Goal: Task Accomplishment & Management: Complete application form

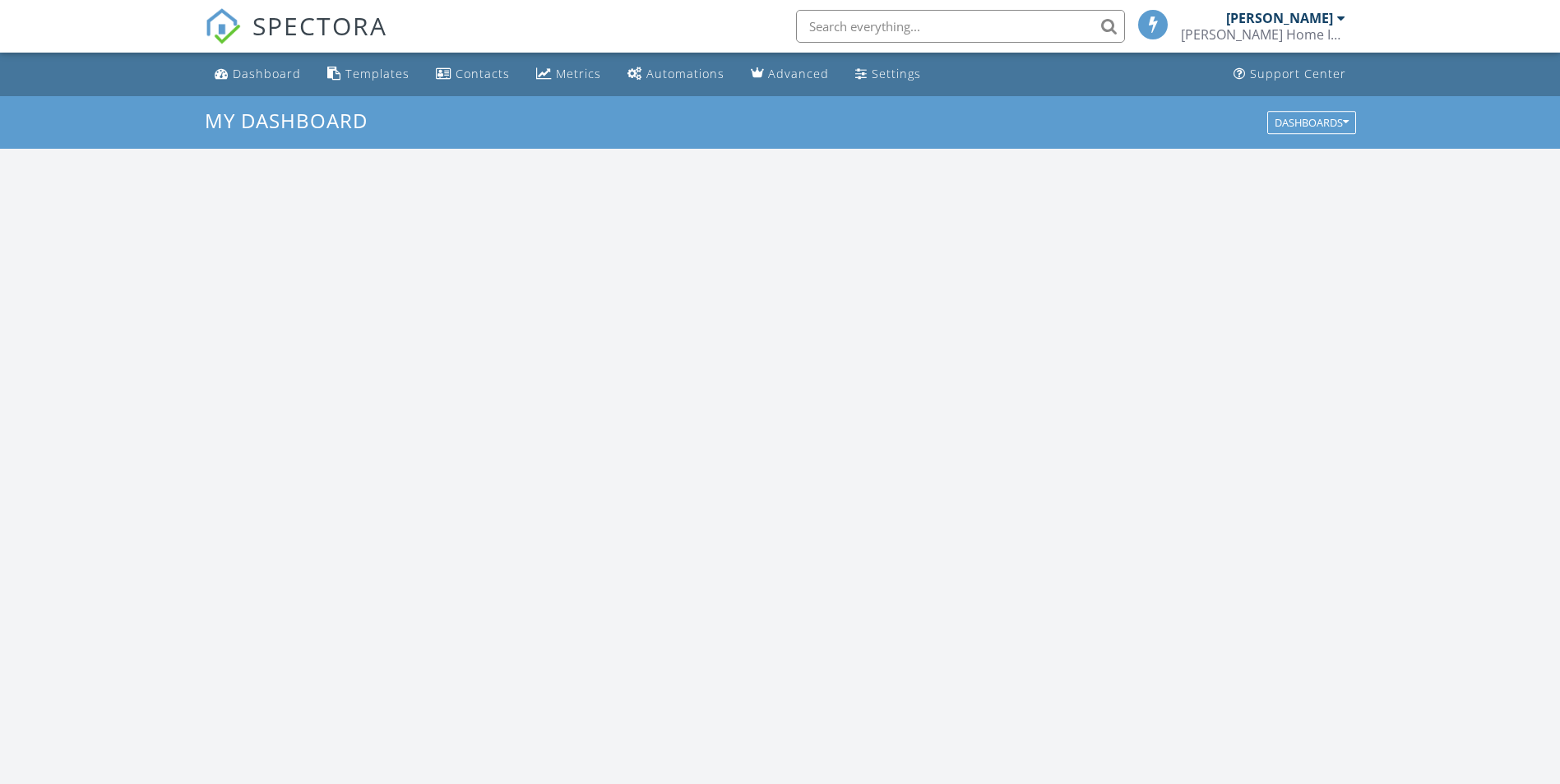
scroll to position [1521, 1585]
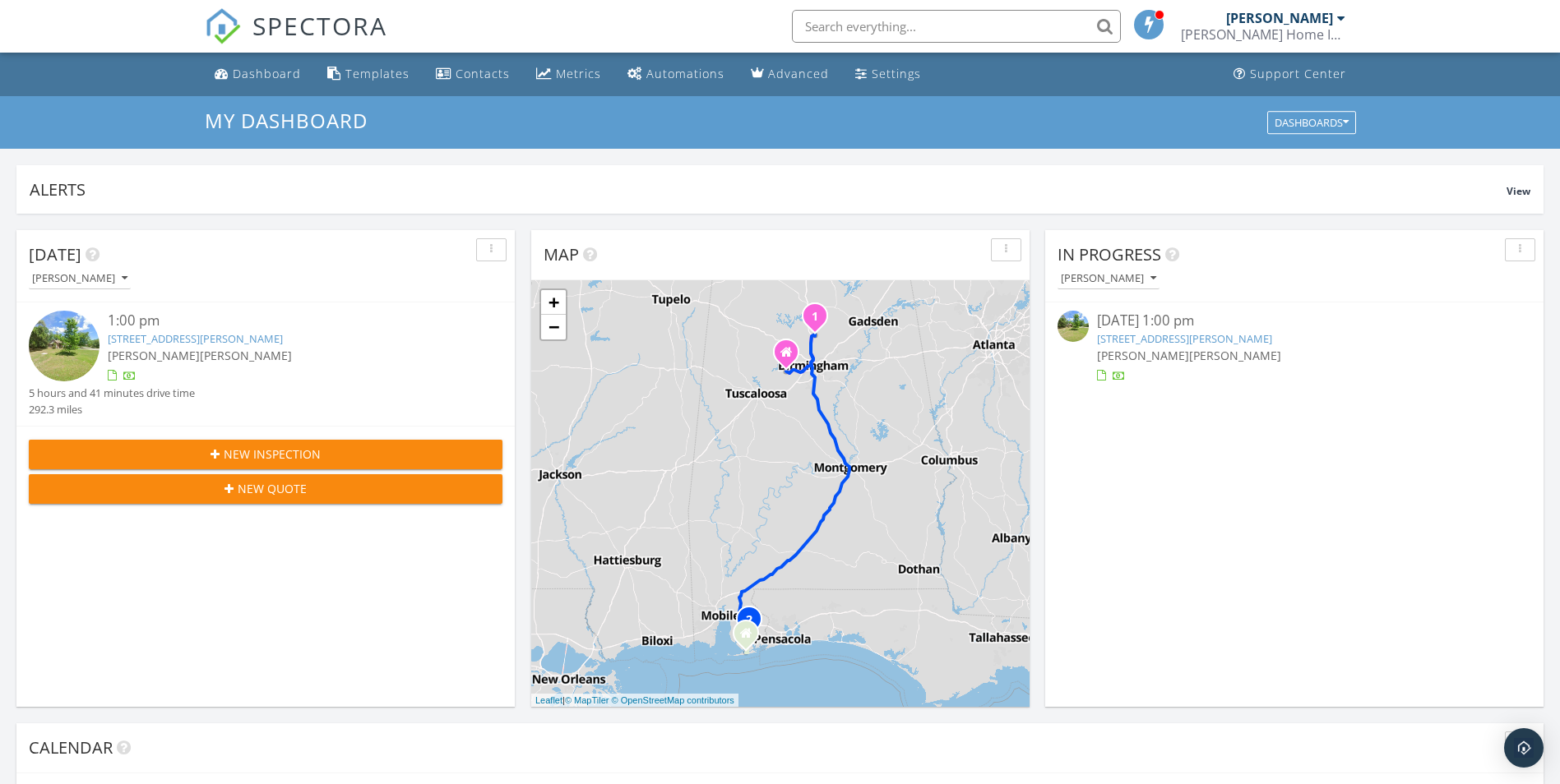
click at [358, 453] on div "New Inspection" at bounding box center [265, 454] width 447 height 17
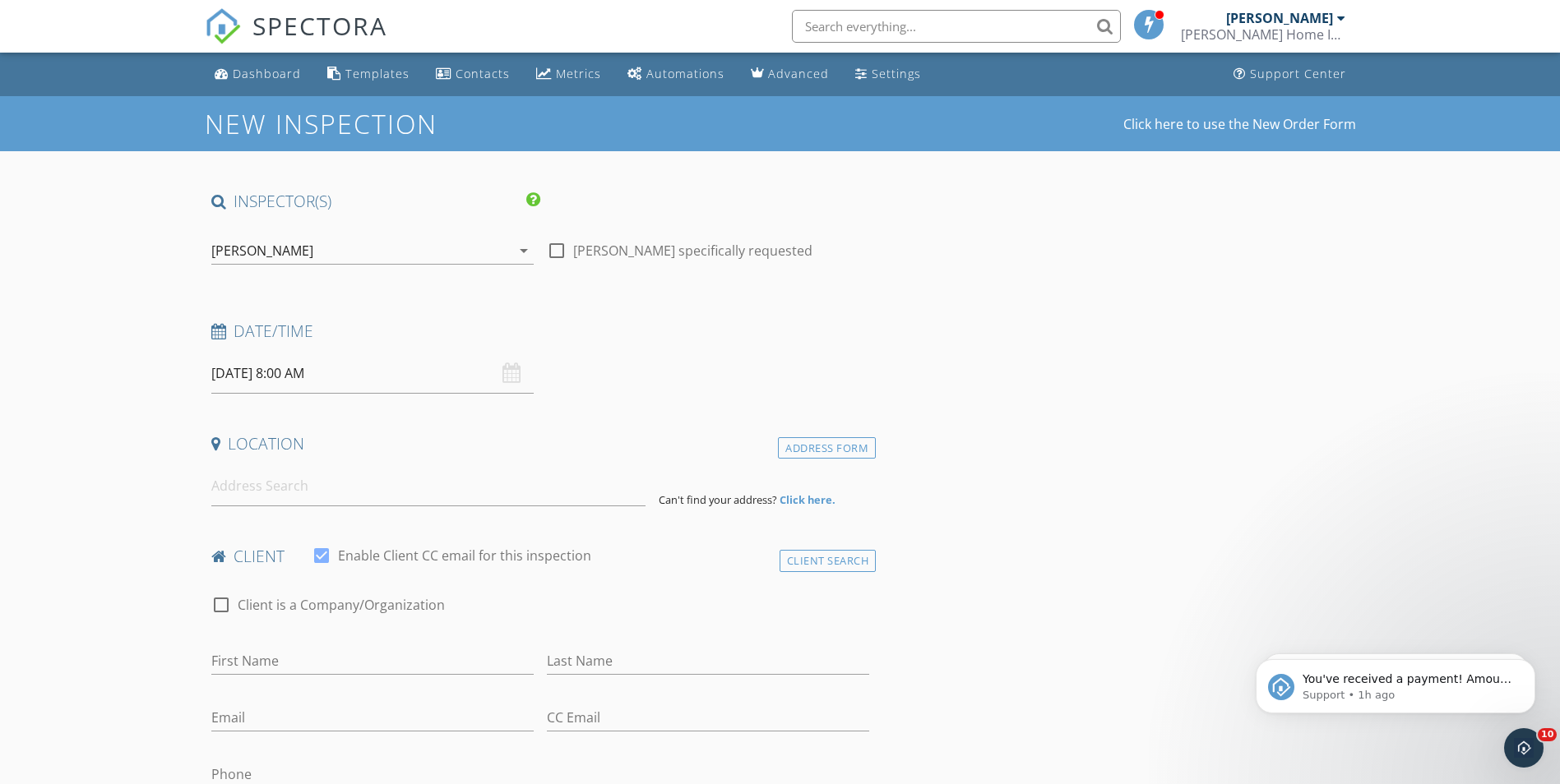
click at [527, 246] on icon "arrow_drop_down" at bounding box center [524, 251] width 20 height 20
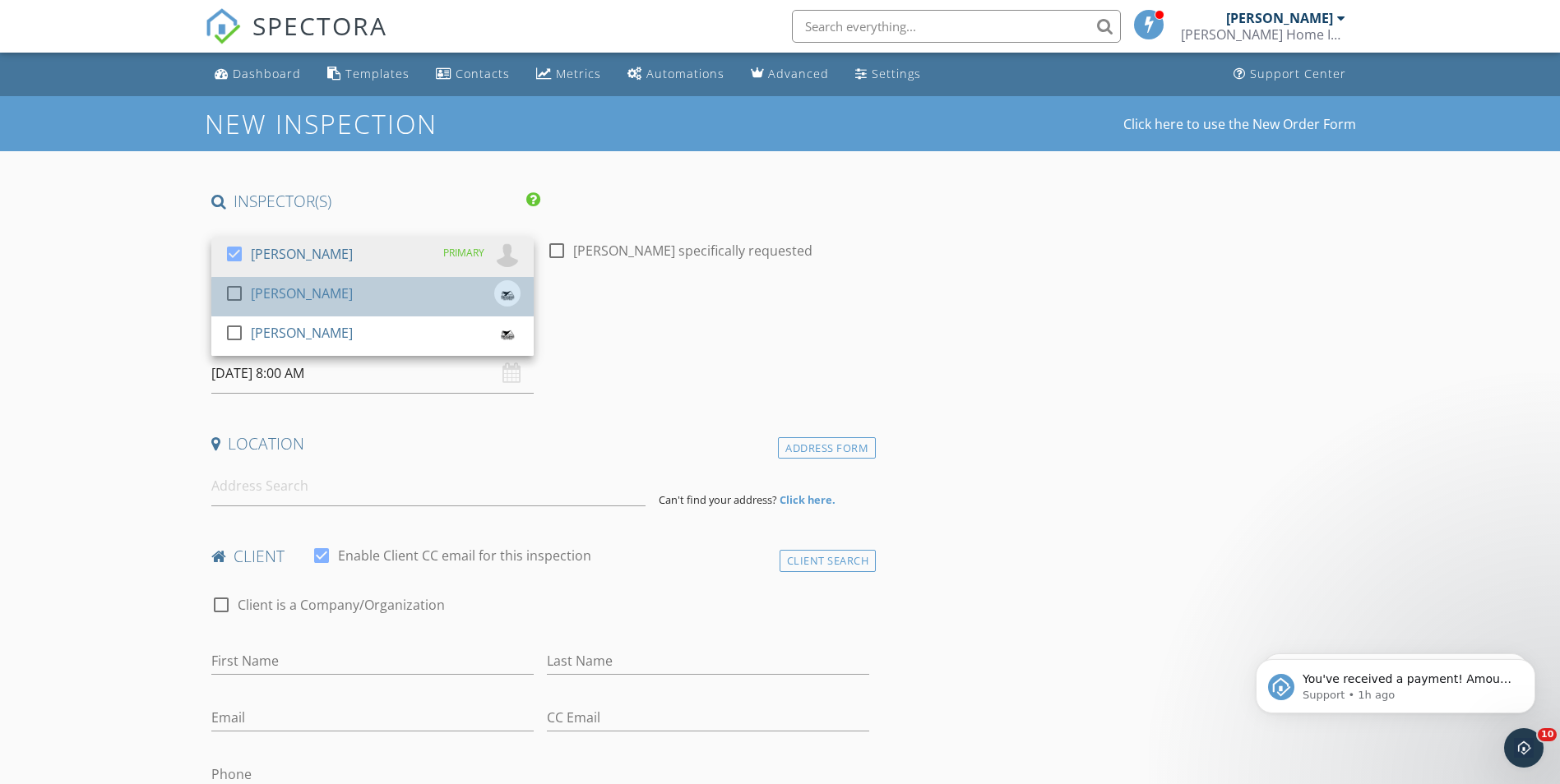
click at [330, 297] on div "[PERSON_NAME]" at bounding box center [302, 293] width 102 height 26
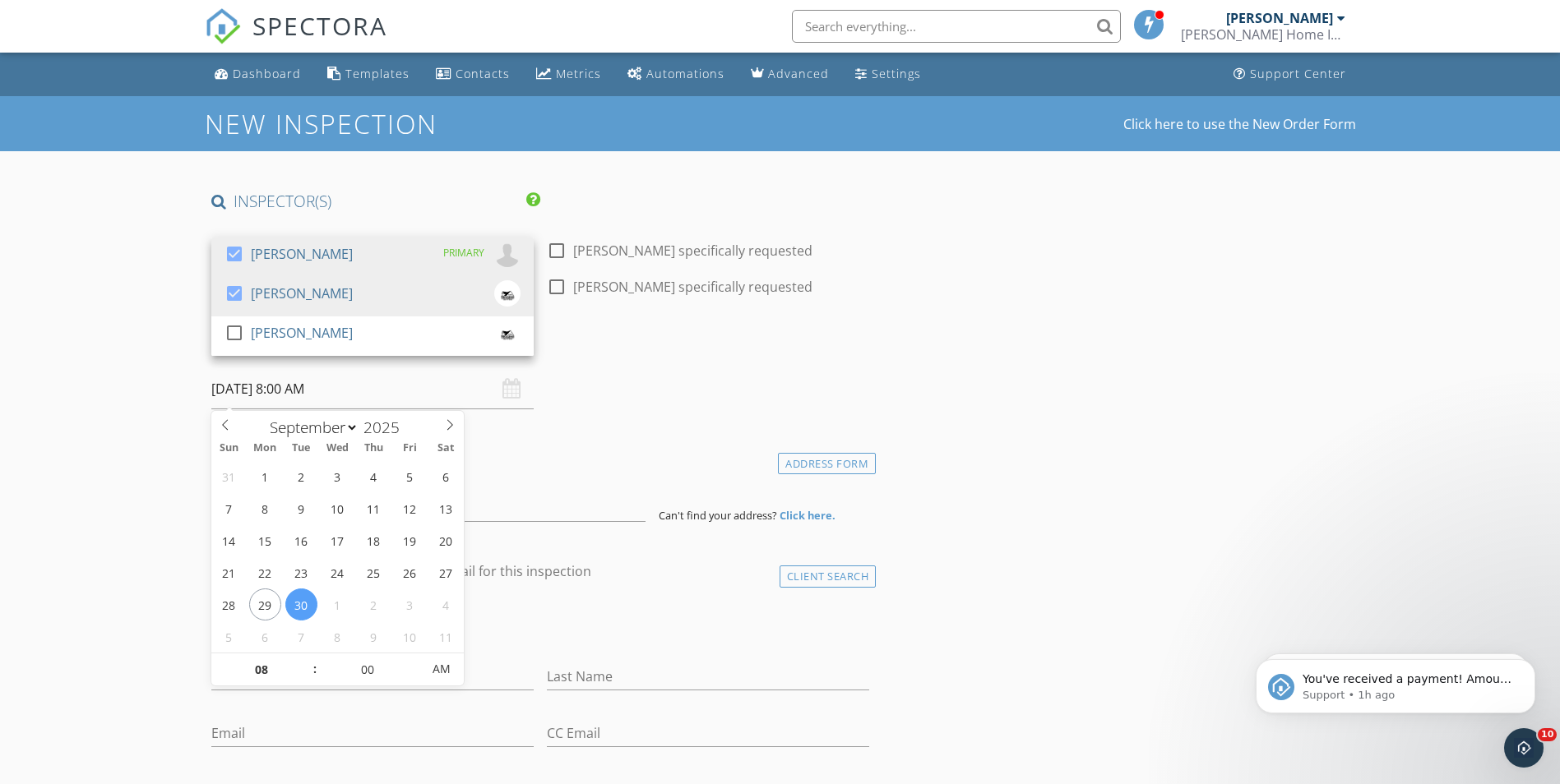
click at [520, 401] on input "09/30/2025 8:00 AM" at bounding box center [373, 388] width 322 height 40
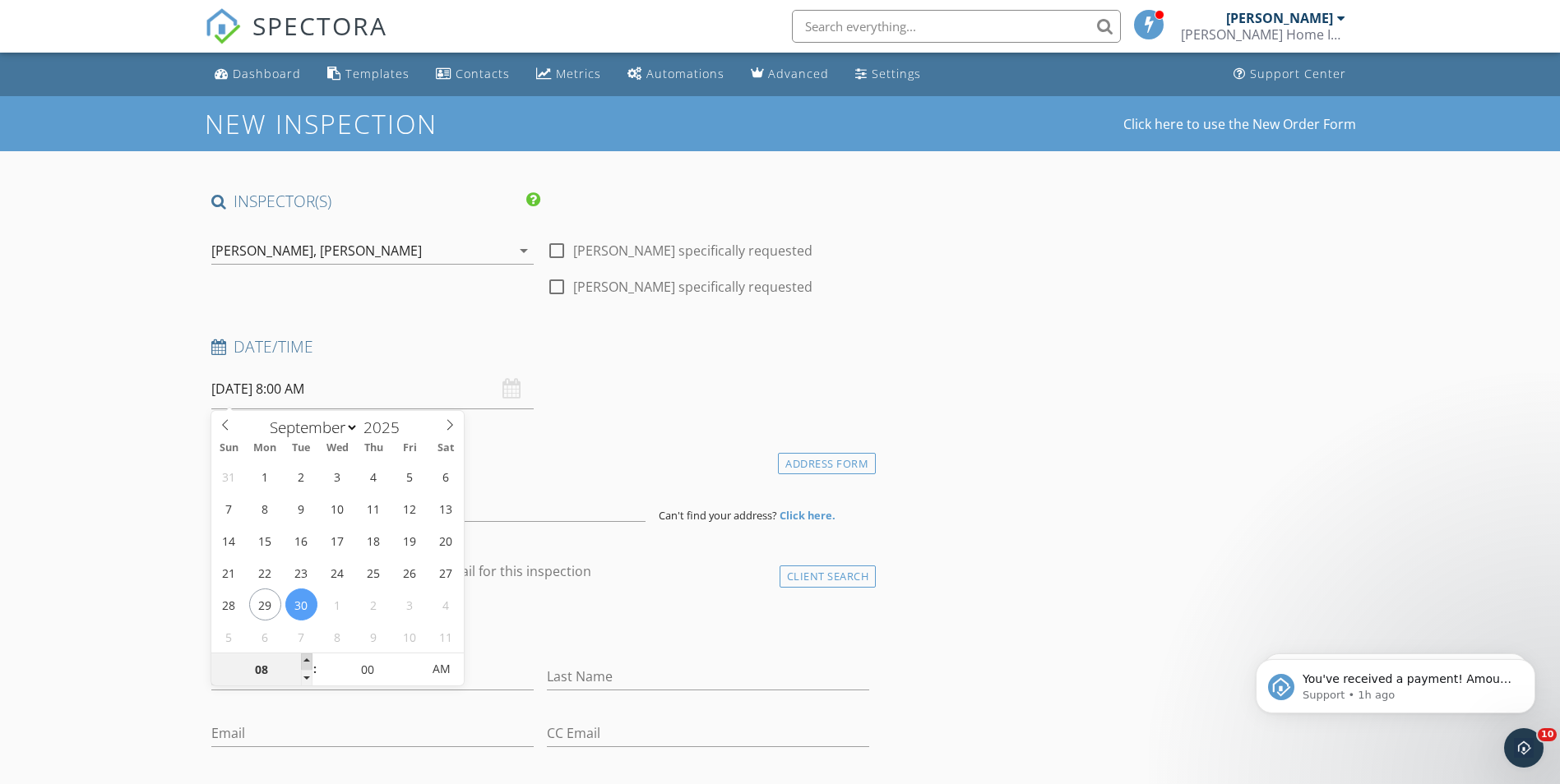
type input "09"
type input "09/30/2025 9:00 AM"
click at [303, 661] on span at bounding box center [306, 661] width 12 height 16
type input "10"
type input "09/30/2025 10:00 AM"
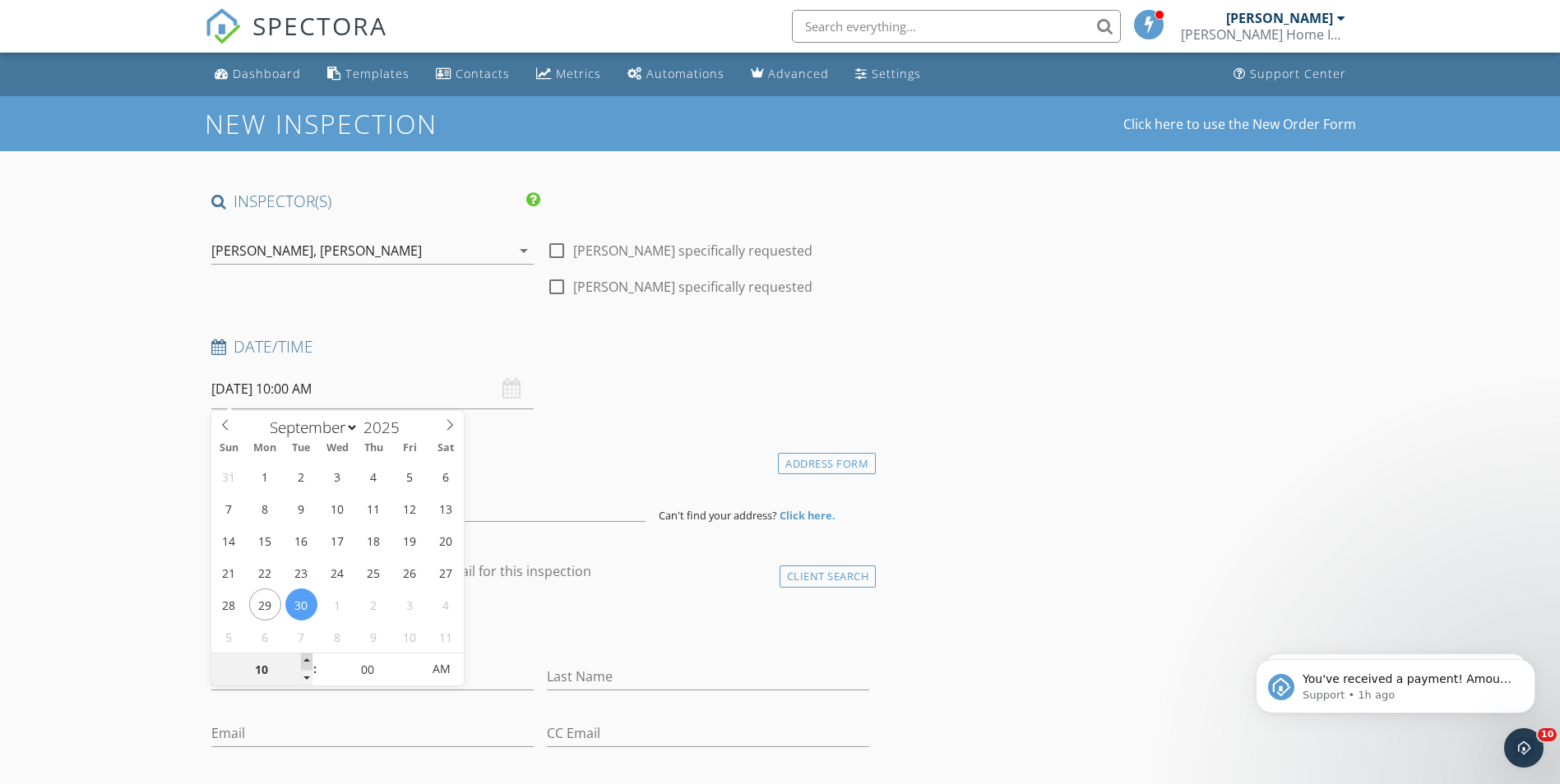
click at [303, 661] on span at bounding box center [306, 661] width 12 height 16
type input "11"
type input "09/30/2025 11:00 AM"
click at [303, 661] on span at bounding box center [306, 661] width 12 height 16
type input "12"
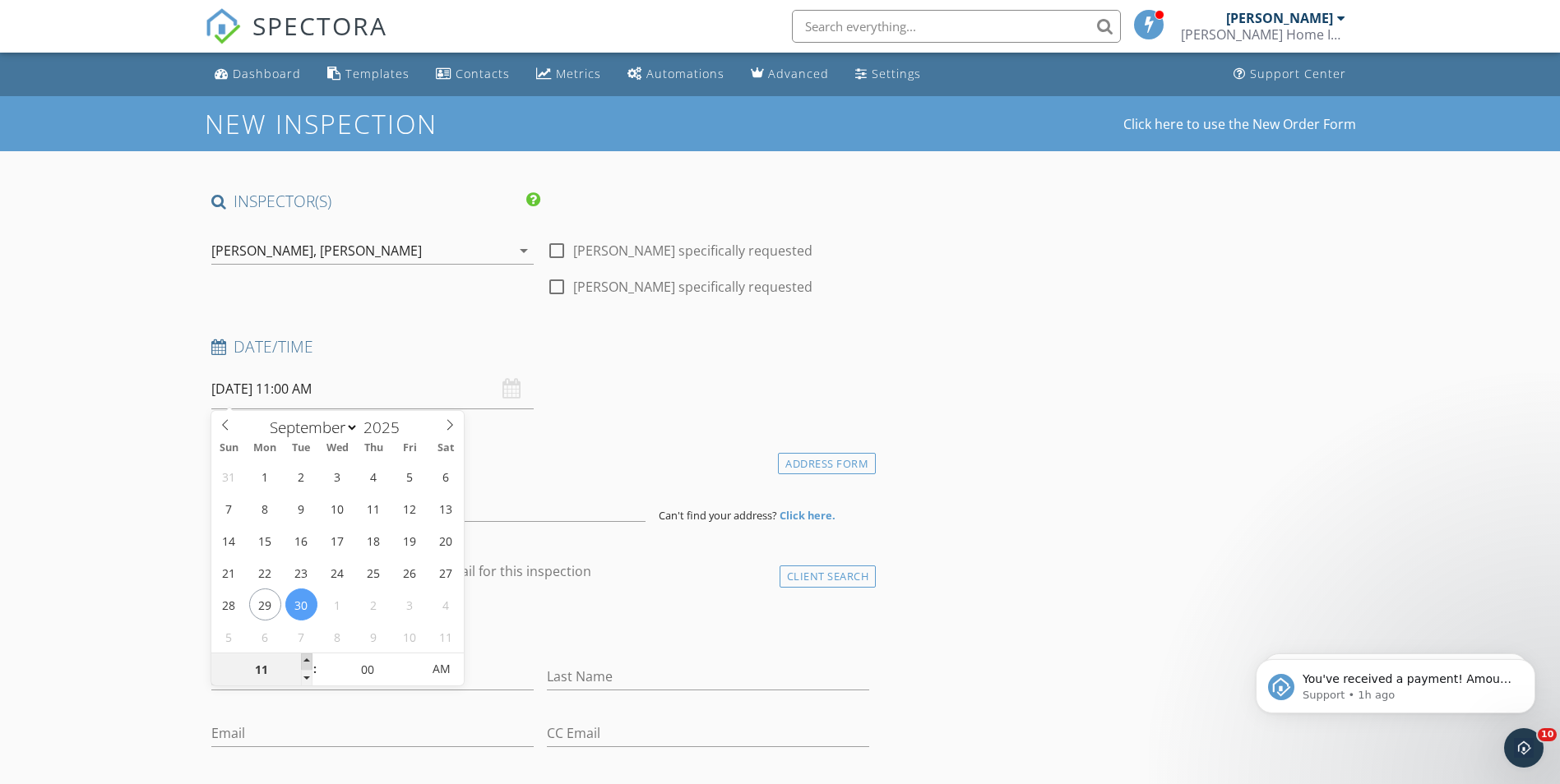
type input "09/30/2025 12:00 PM"
click at [303, 661] on span at bounding box center [306, 661] width 12 height 16
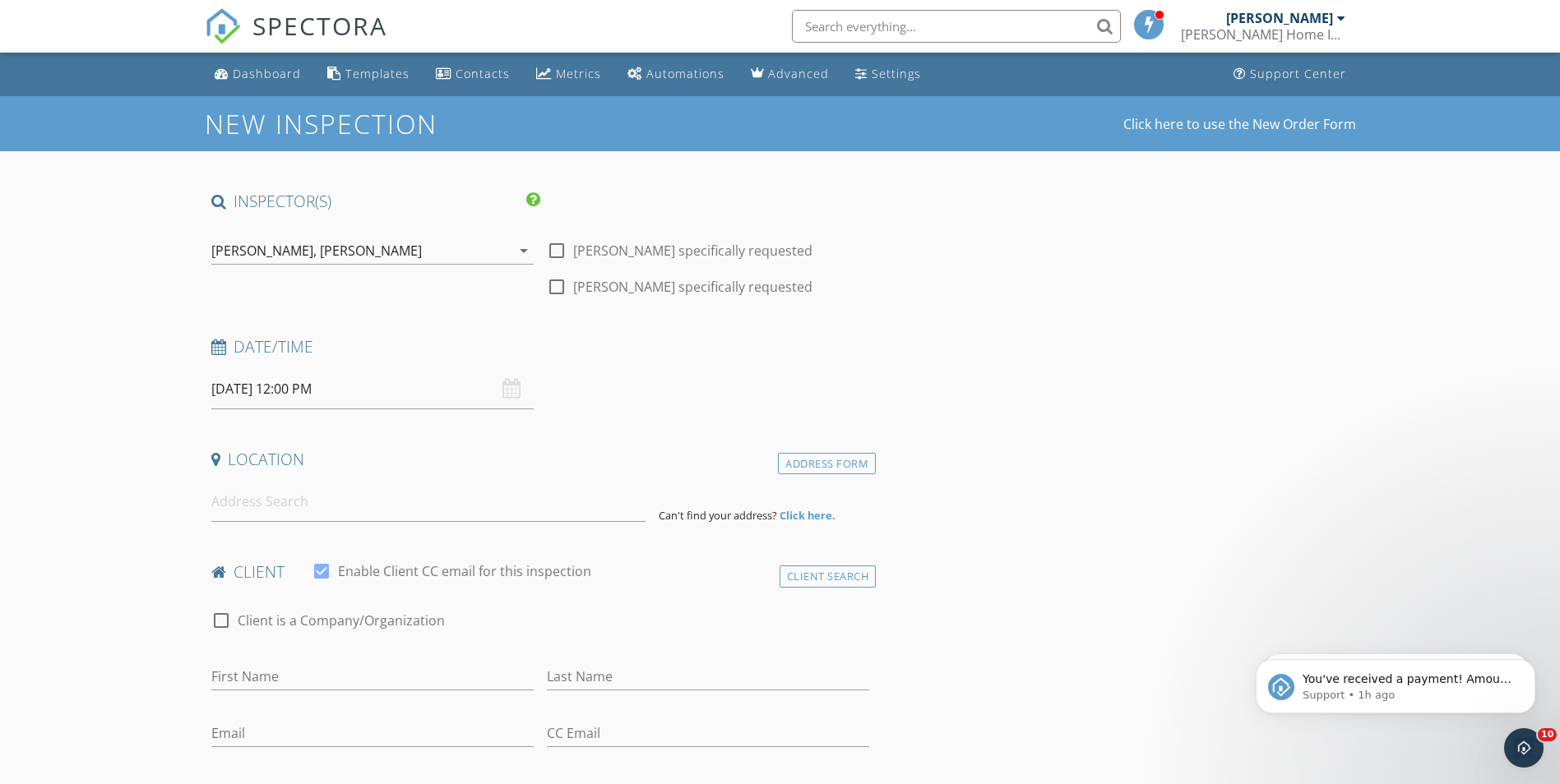
click at [664, 379] on div "Date/Time 09/30/2025 12:00 PM" at bounding box center [541, 373] width 672 height 73
click at [318, 500] on input at bounding box center [428, 501] width 434 height 40
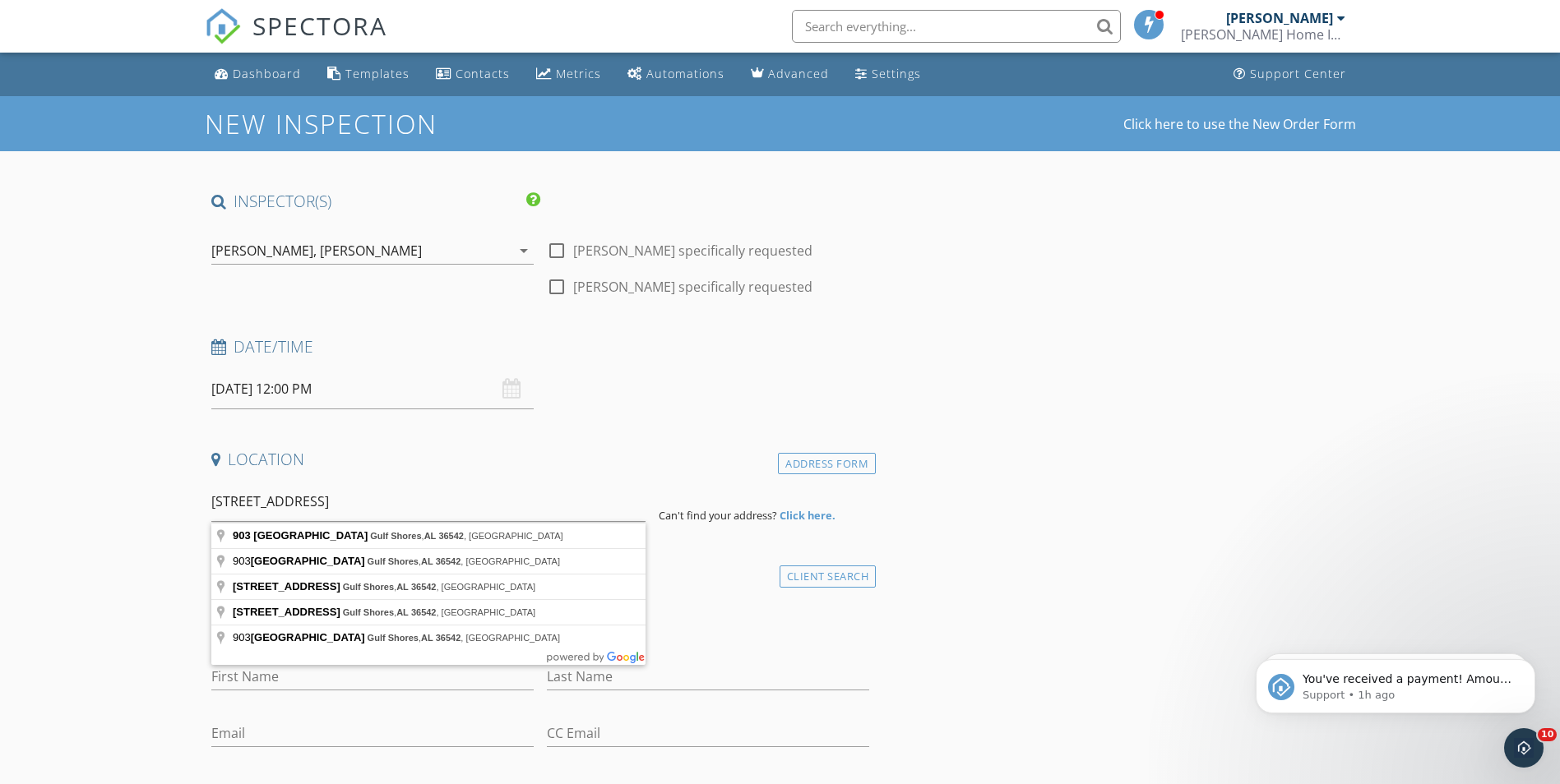
type input "903 West Beach Boulevard, Gulf Shores, AL 36542, USA"
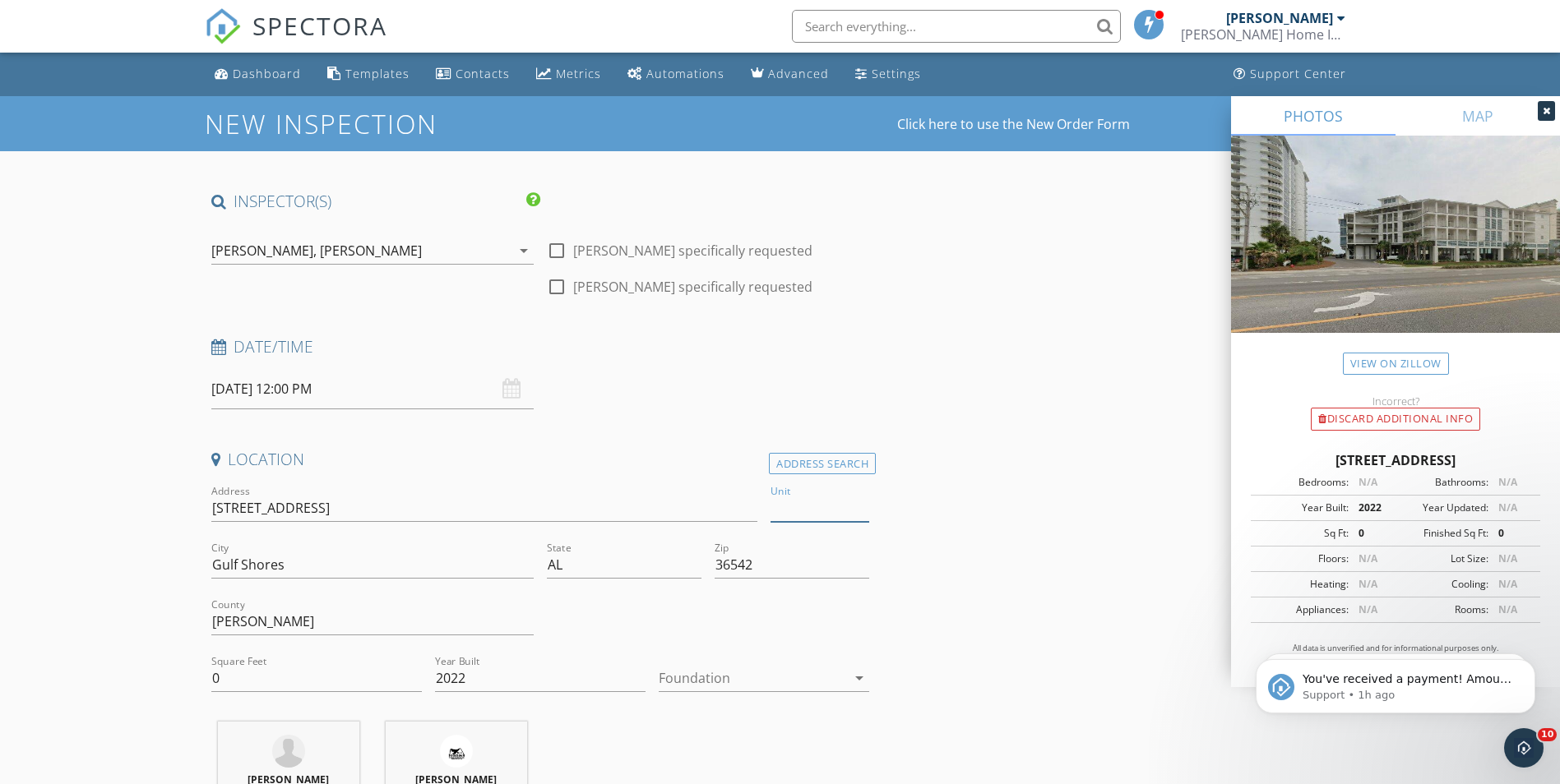
click at [817, 509] on input "Unit" at bounding box center [819, 508] width 99 height 27
type input "212"
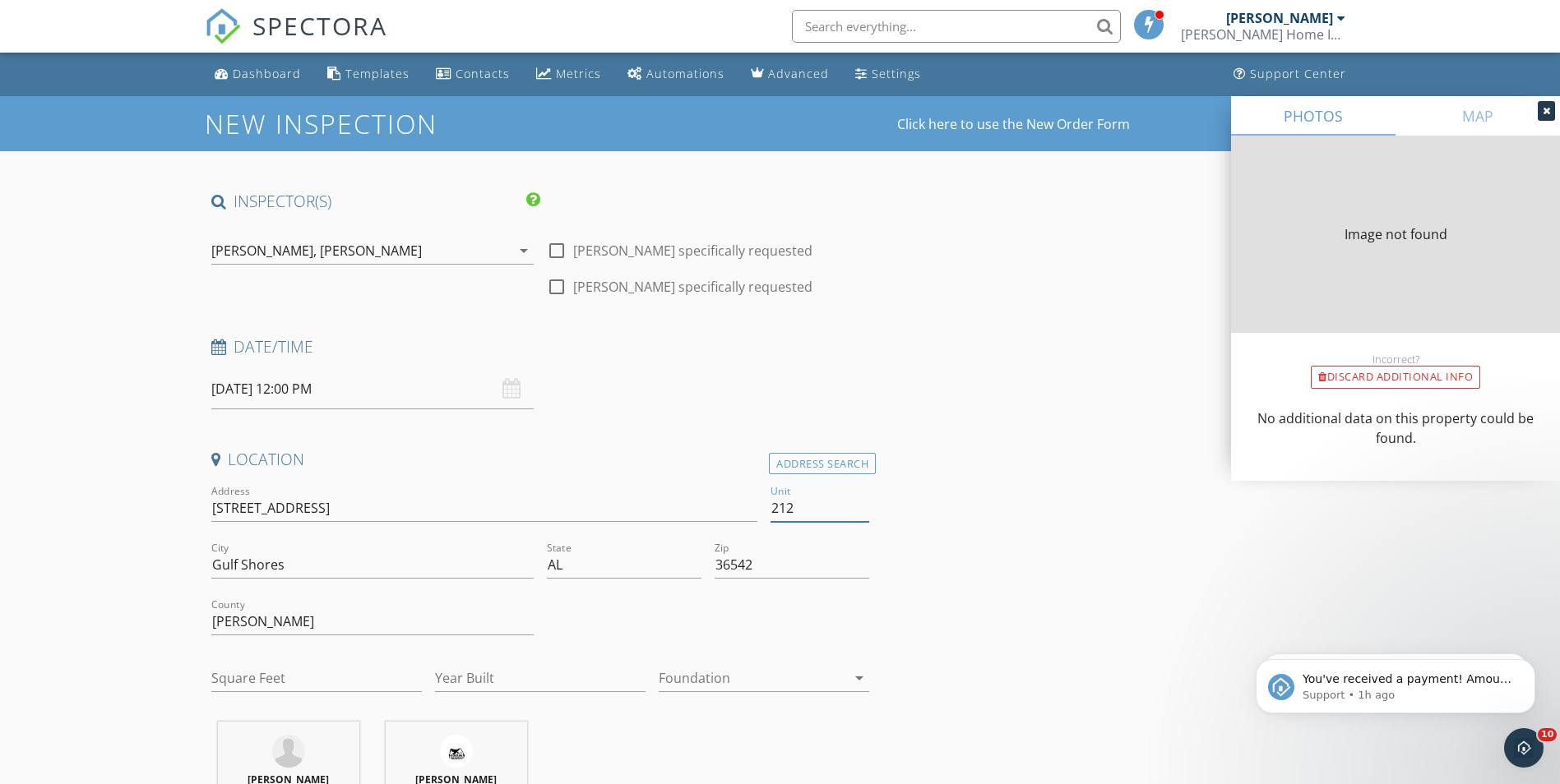
type input "973"
type input "2023"
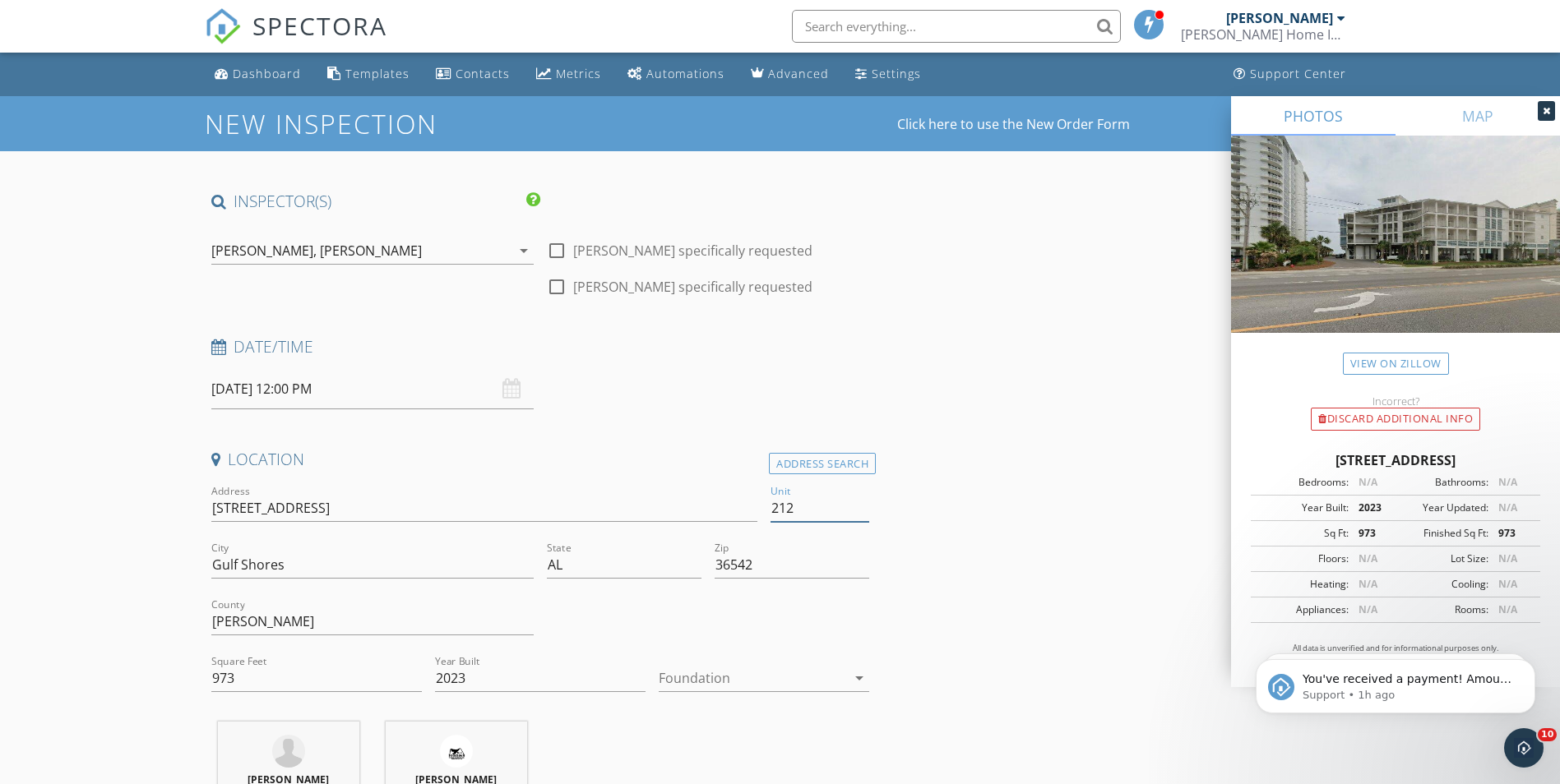
type input "212"
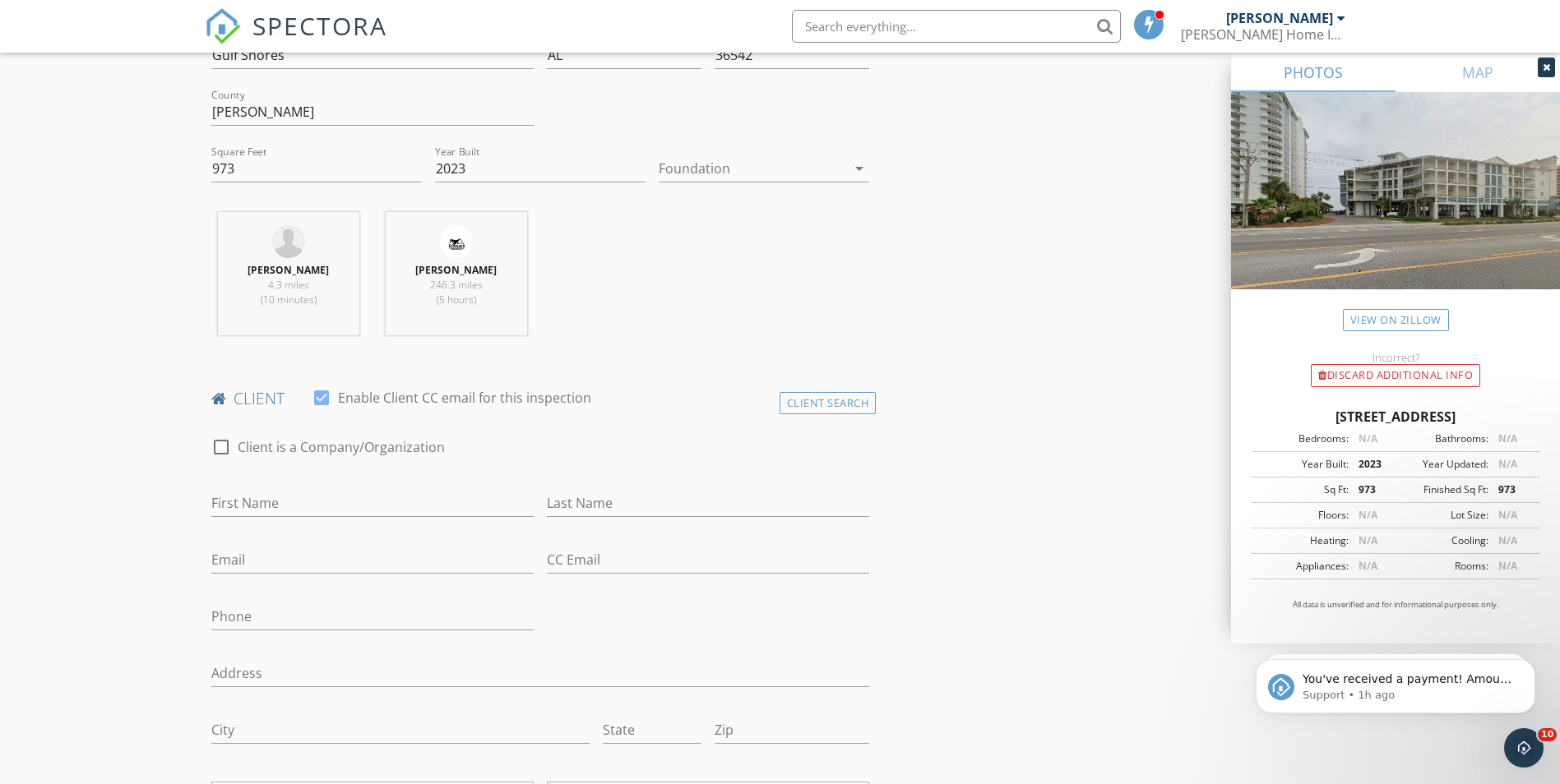
scroll to position [658, 0]
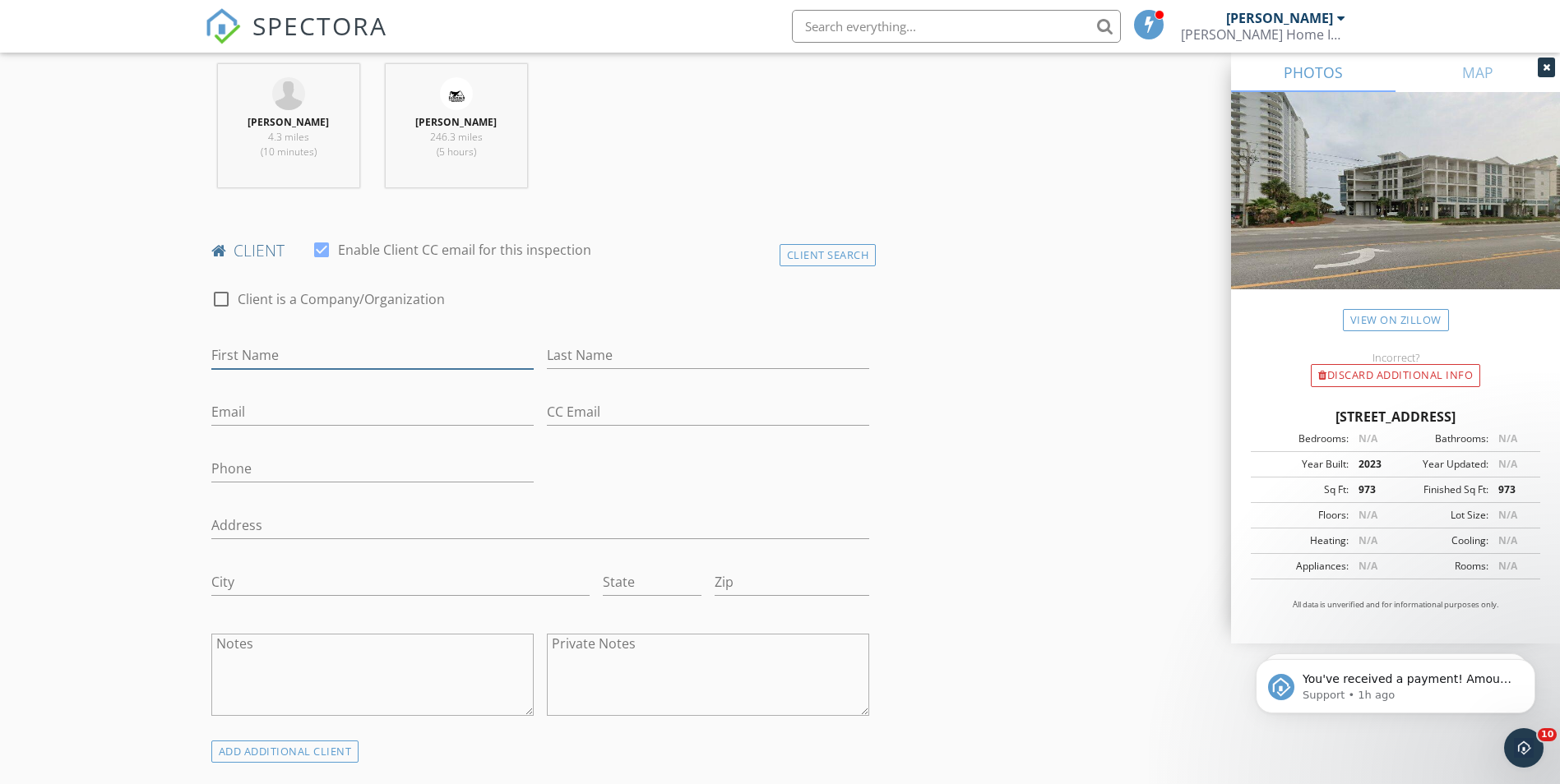
click at [255, 358] on input "First Name" at bounding box center [373, 355] width 322 height 27
type input "Elisabeth"
click at [574, 355] on input "Last Name" at bounding box center [708, 355] width 322 height 27
type input "Roper"
click at [279, 359] on input "Elisabeth" at bounding box center [373, 355] width 322 height 27
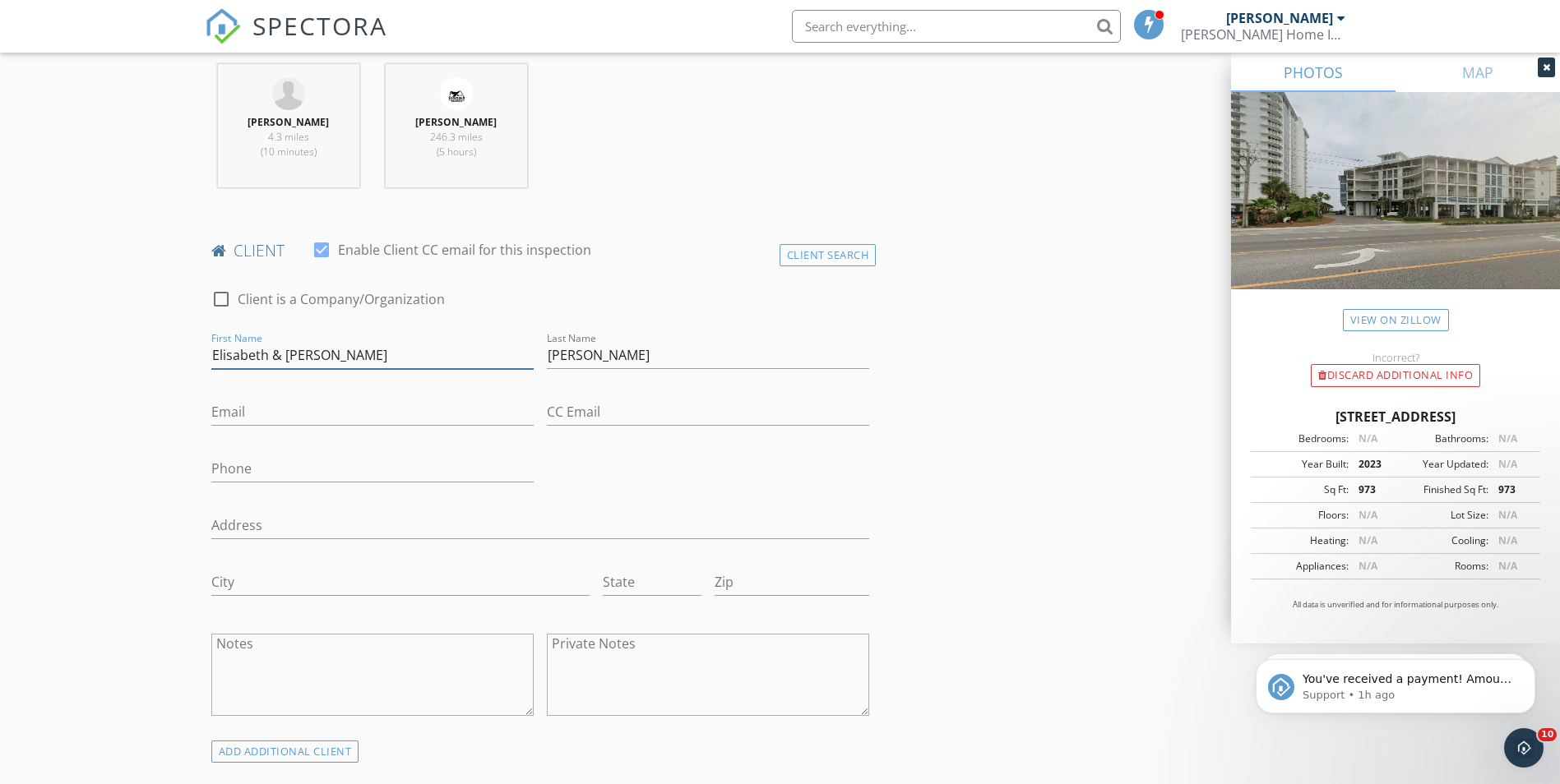
type input "Elisabeth & Todd"
click at [270, 415] on input "Email" at bounding box center [373, 412] width 322 height 27
type input "elisabethroper2019@gmail.com"
click at [571, 410] on input "CC Email" at bounding box center [708, 412] width 322 height 27
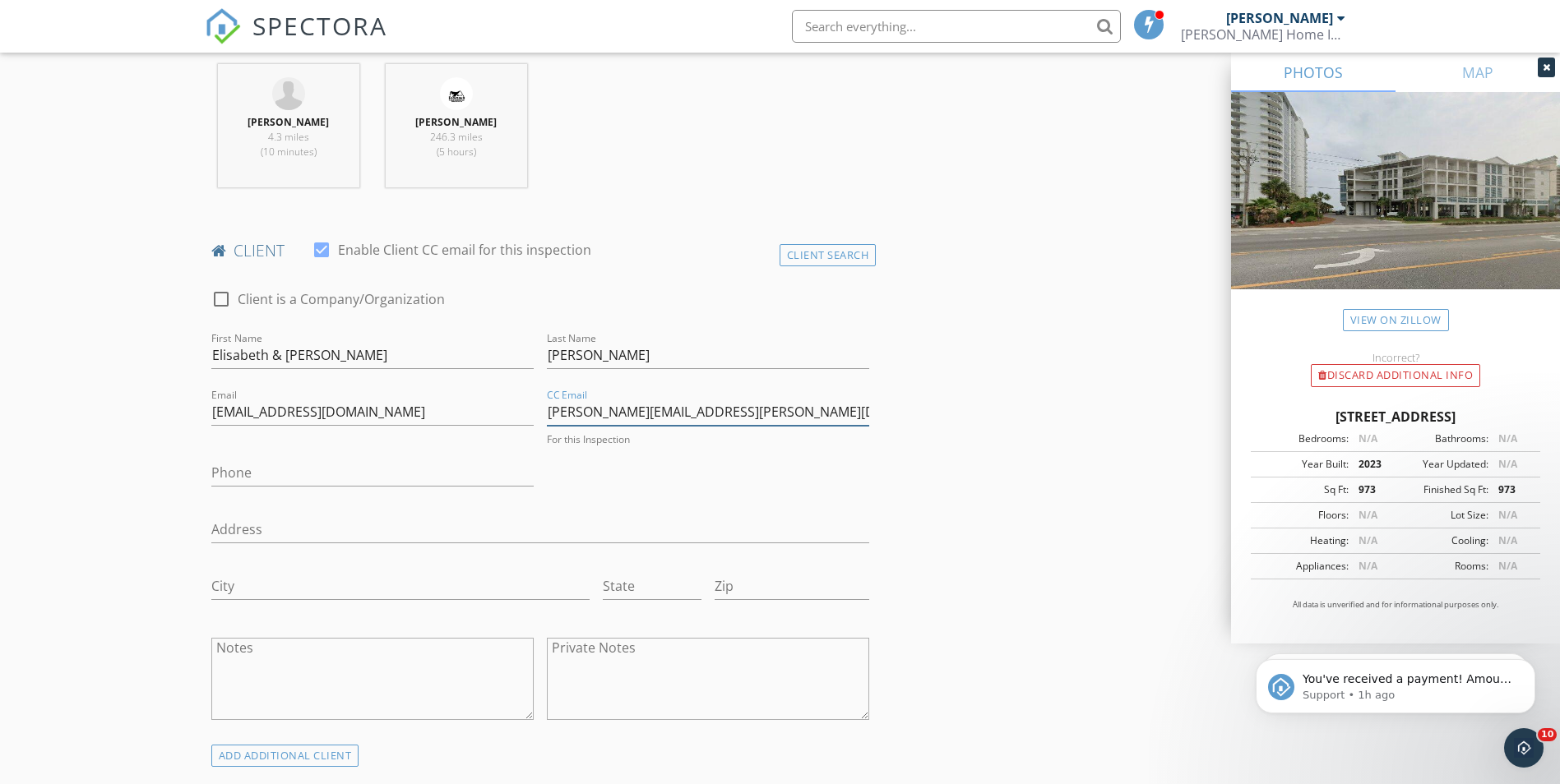
type input "todd.a.roper@gmail.com"
click at [439, 464] on input "Phone" at bounding box center [373, 469] width 322 height 27
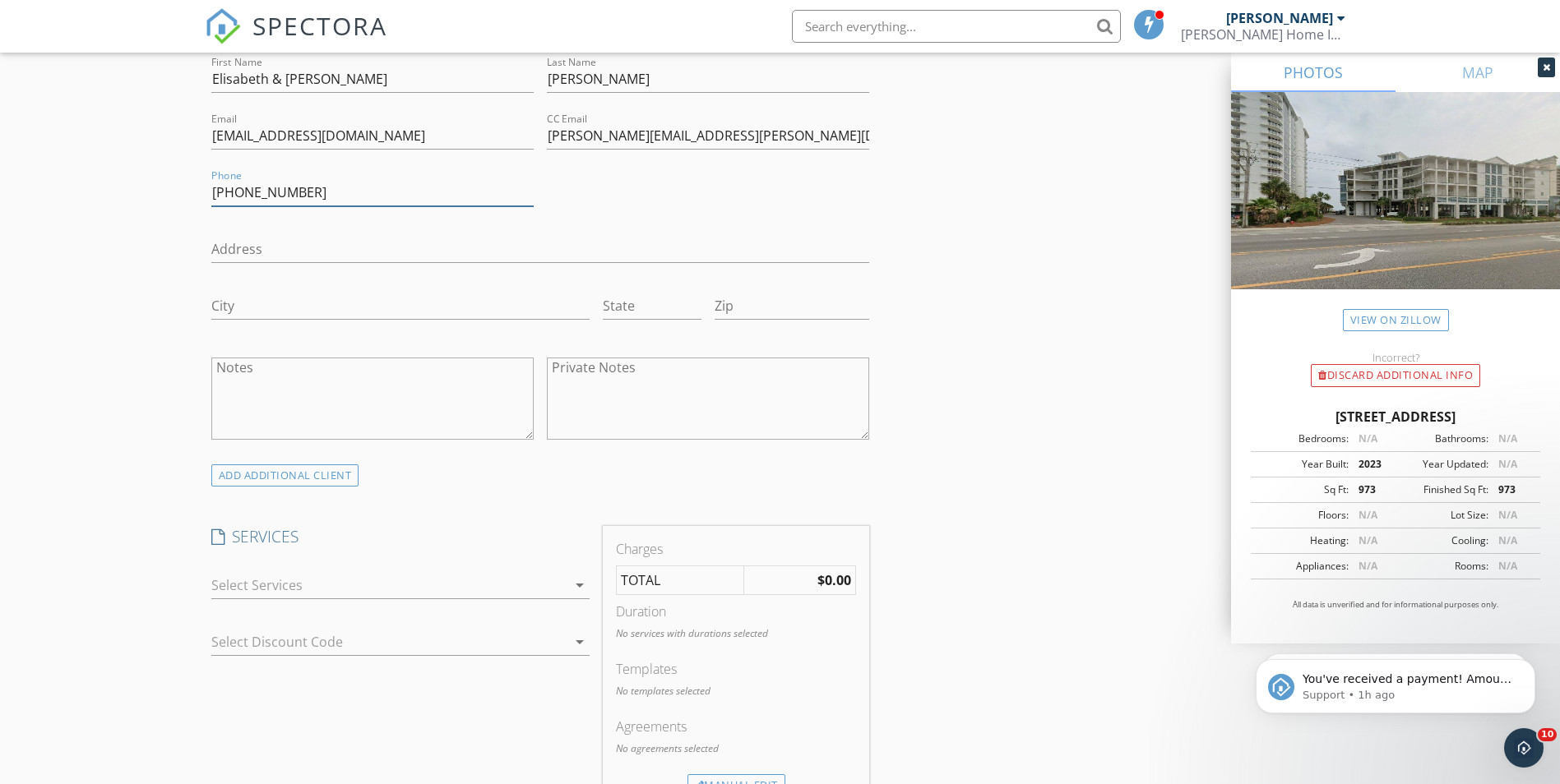
scroll to position [1069, 0]
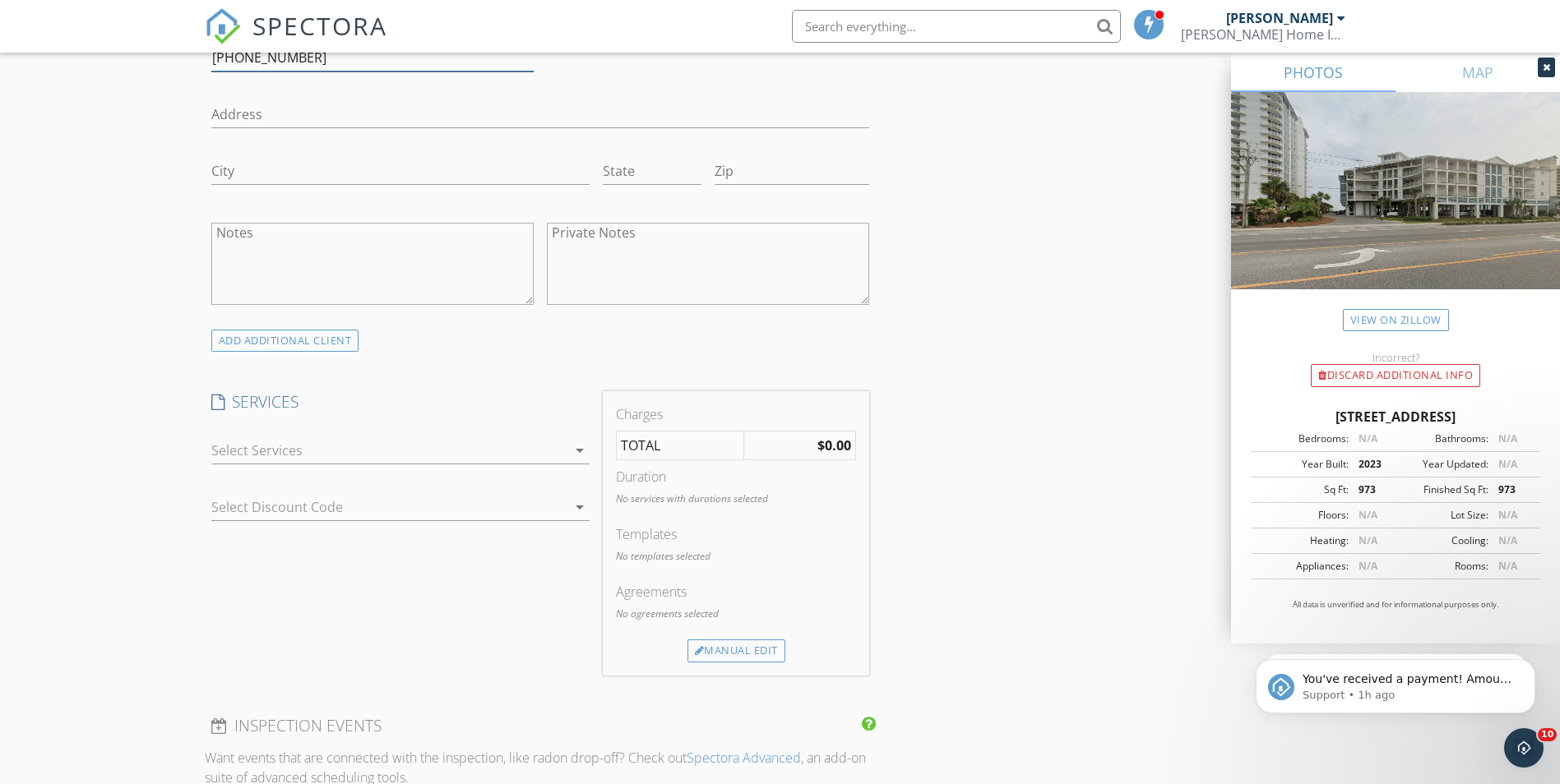
type input "512-955-6533"
click at [576, 451] on icon "arrow_drop_down" at bounding box center [579, 450] width 20 height 20
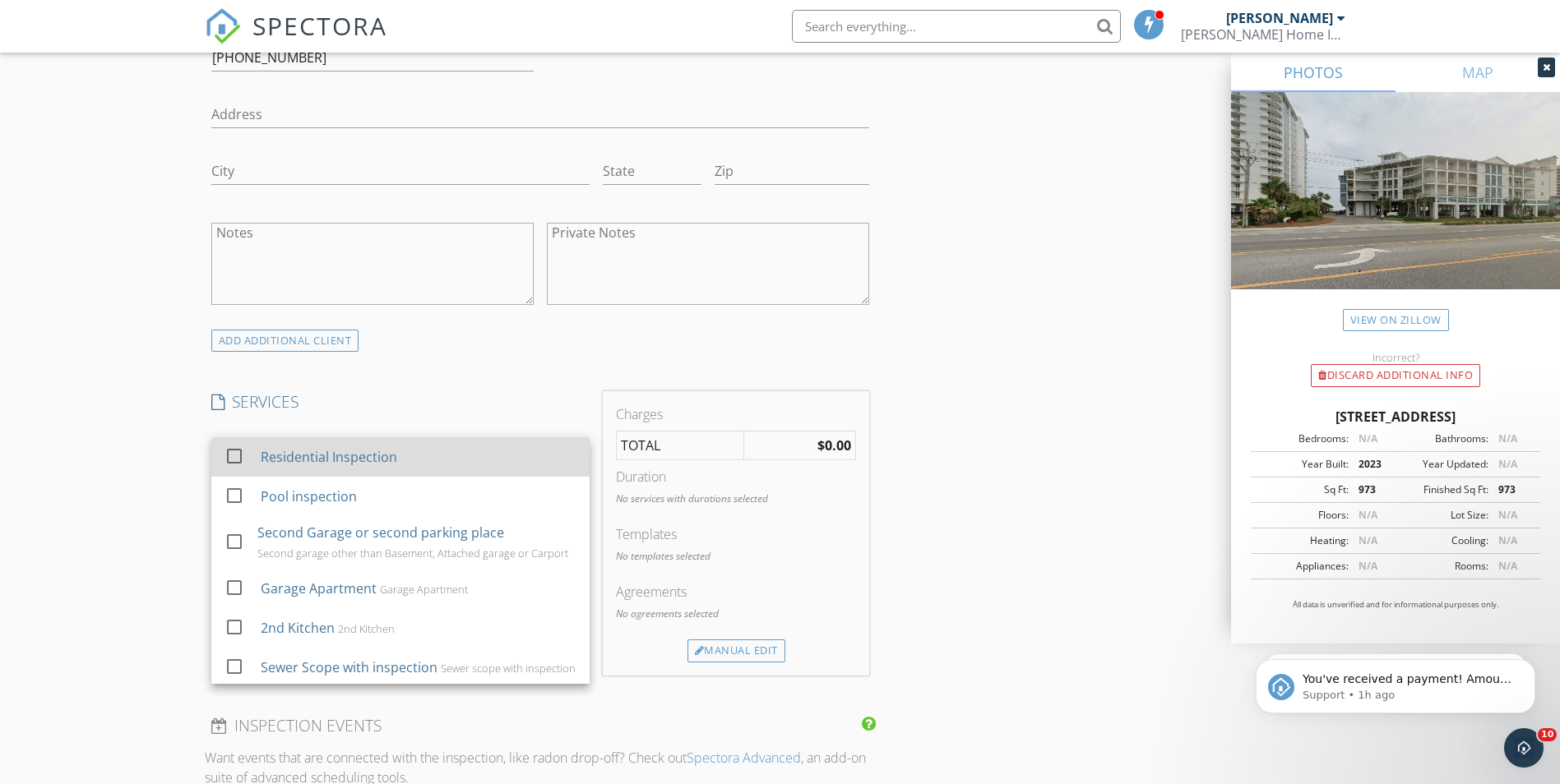
click at [239, 453] on div at bounding box center [234, 456] width 28 height 28
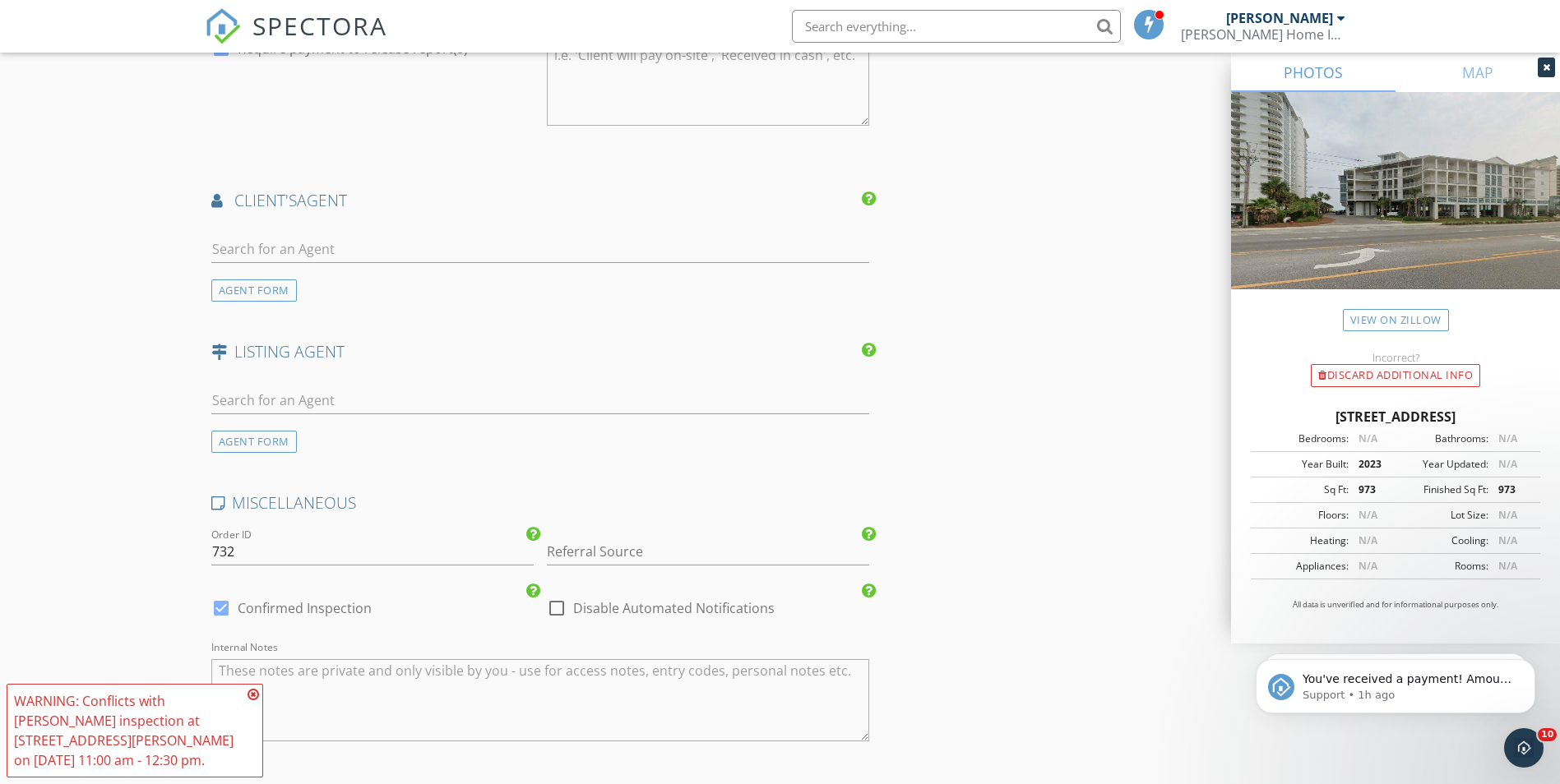
scroll to position [1973, 0]
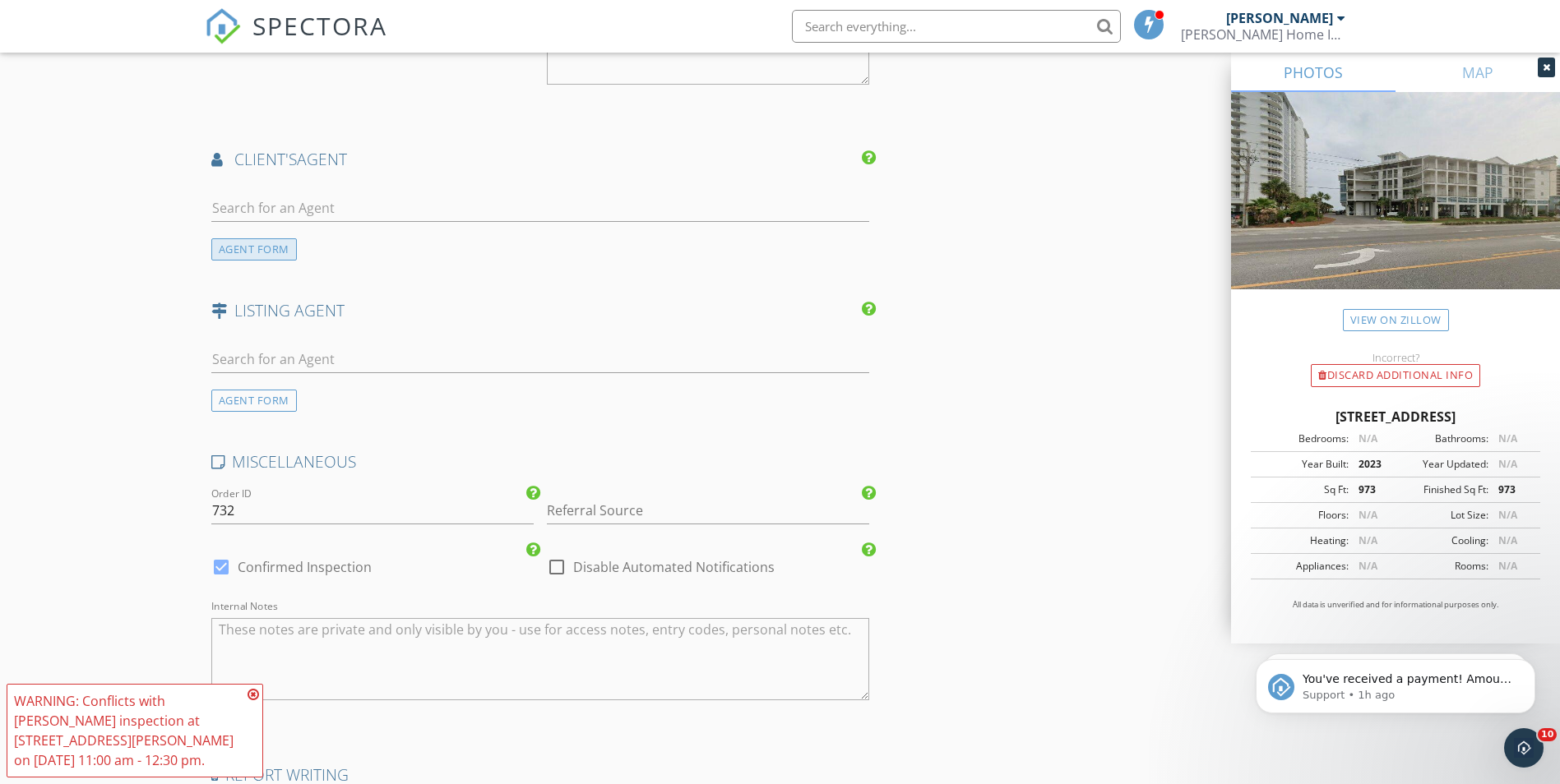
click at [263, 246] on div "AGENT FORM" at bounding box center [253, 249] width 85 height 22
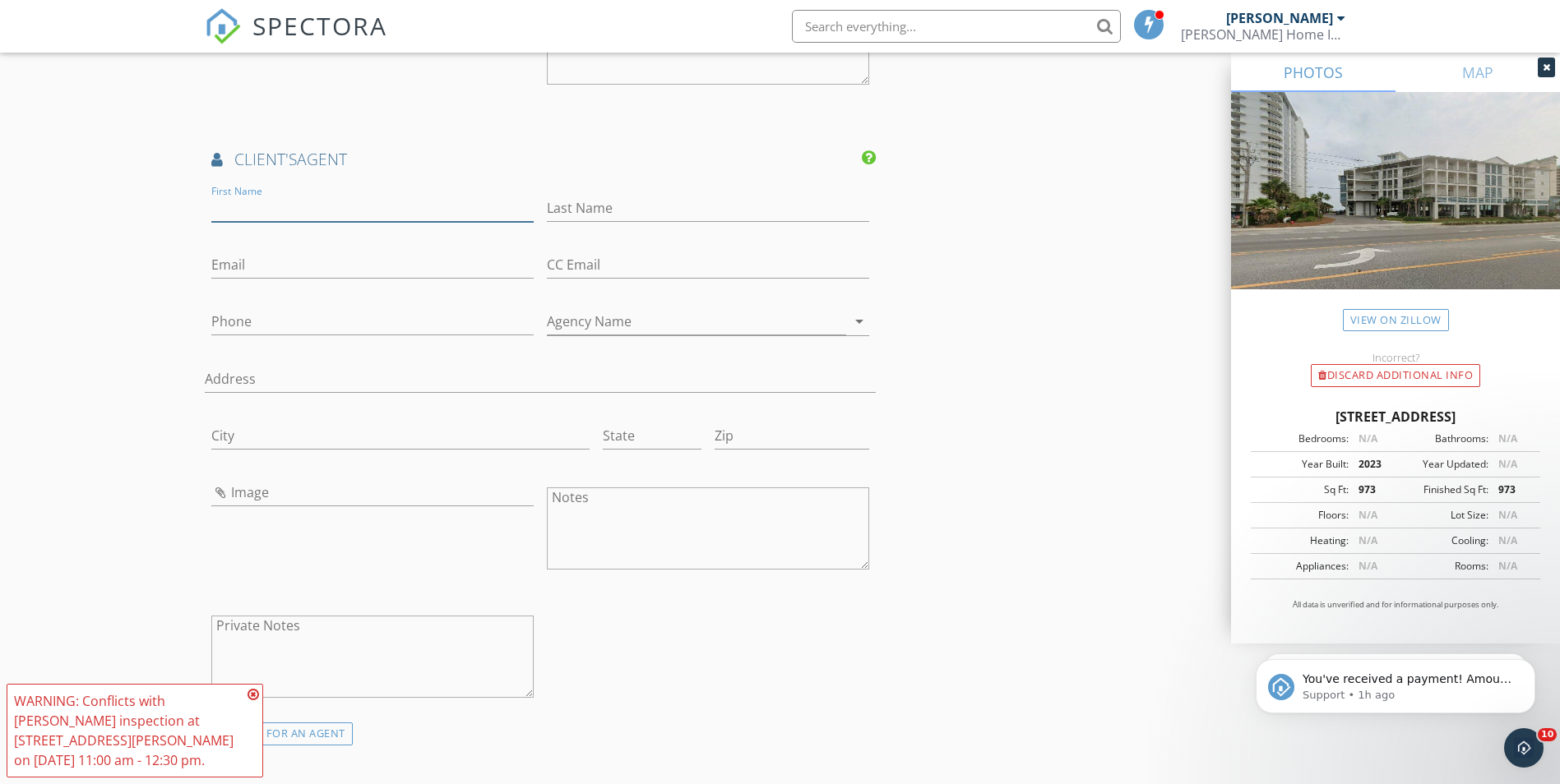
click at [279, 214] on input "First Name" at bounding box center [373, 209] width 322 height 27
type input "a"
type input "Anastasia"
click at [572, 212] on input "Last Name" at bounding box center [708, 209] width 322 height 27
type input "Urmas"
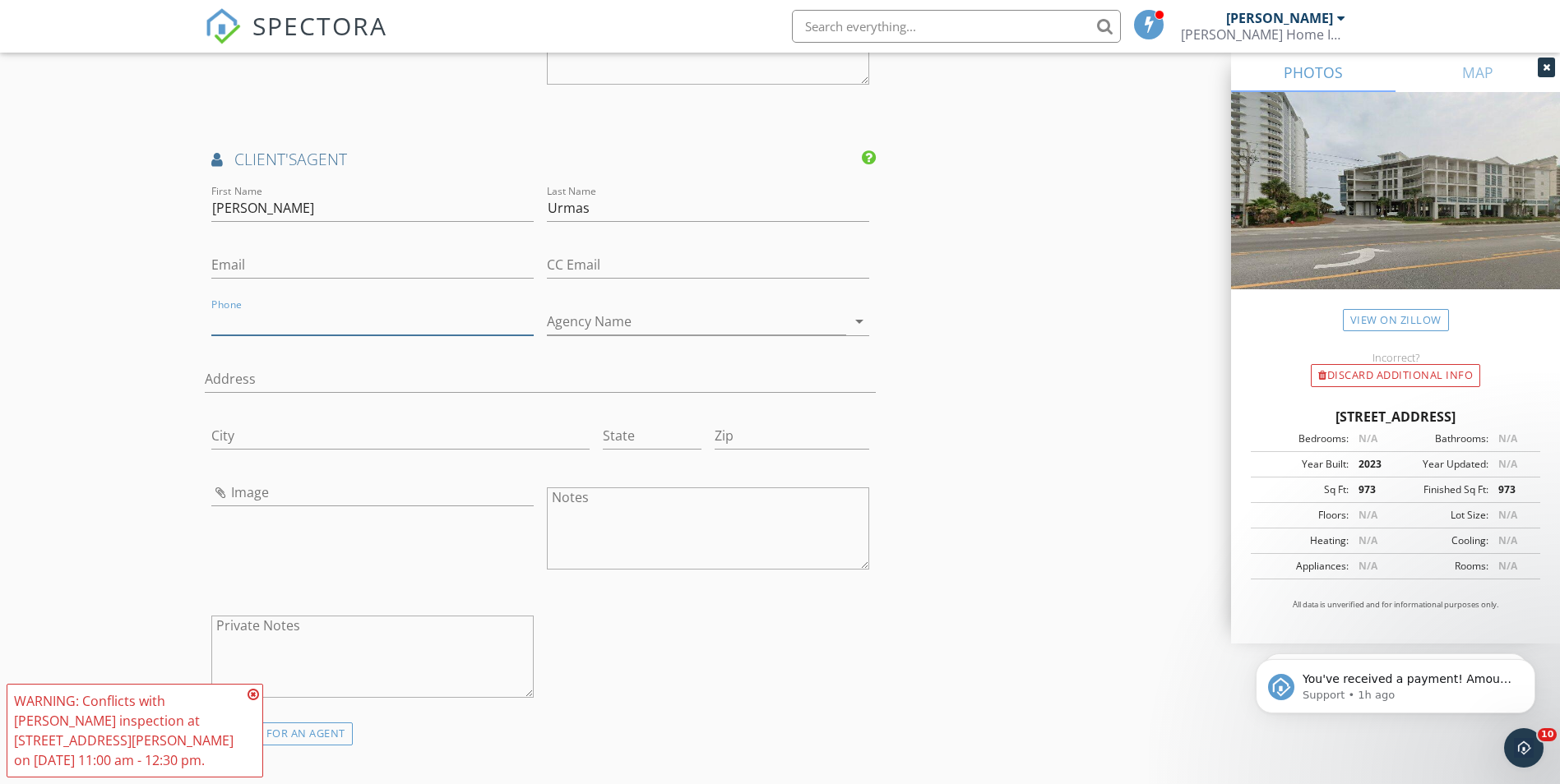
click at [271, 326] on input "Phone" at bounding box center [373, 321] width 322 height 27
type input "251-213-0802"
click at [668, 318] on input "Agency Name" at bounding box center [697, 321] width 299 height 27
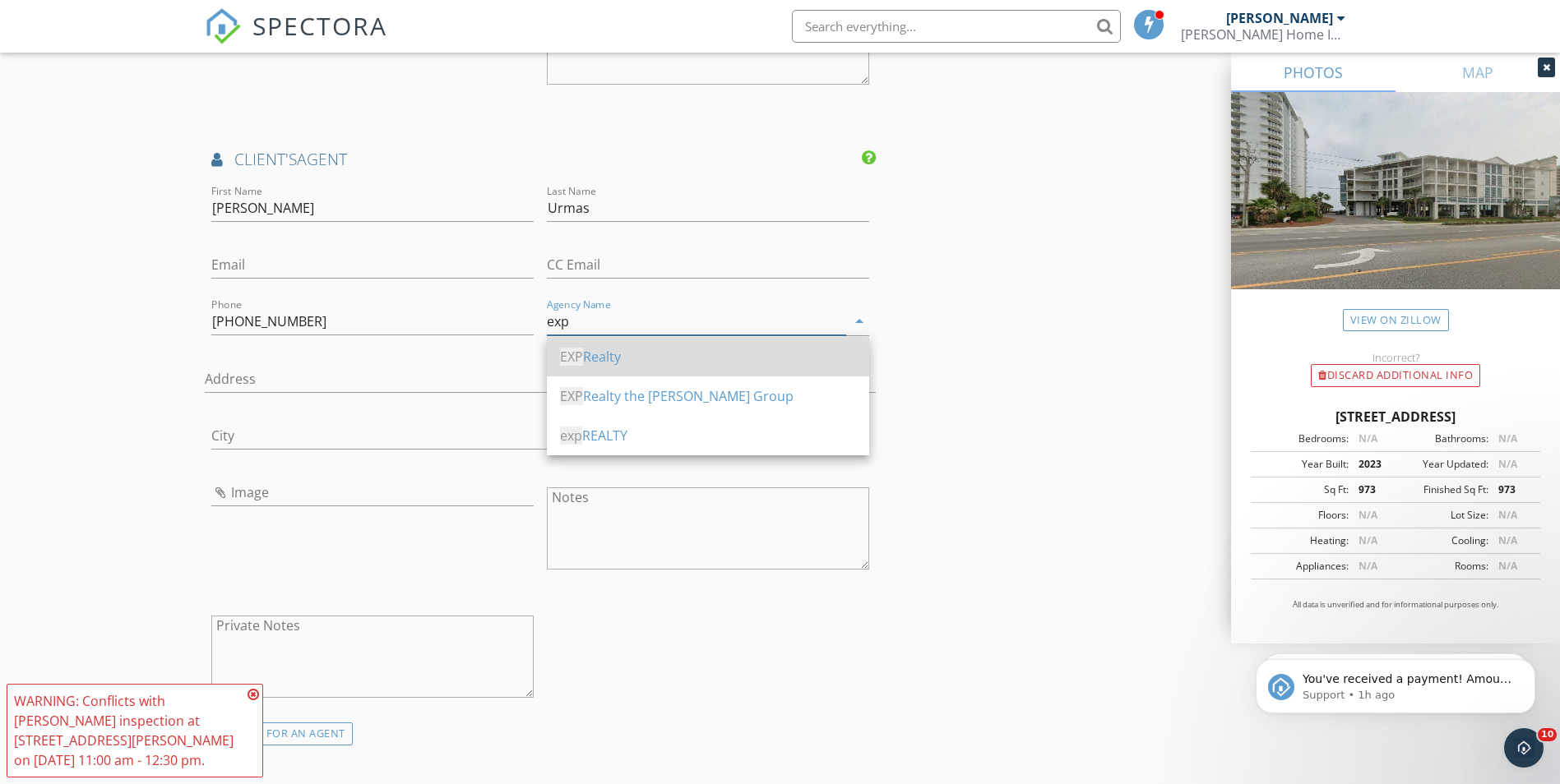
click at [644, 353] on div "EXP Realty" at bounding box center [707, 356] width 296 height 20
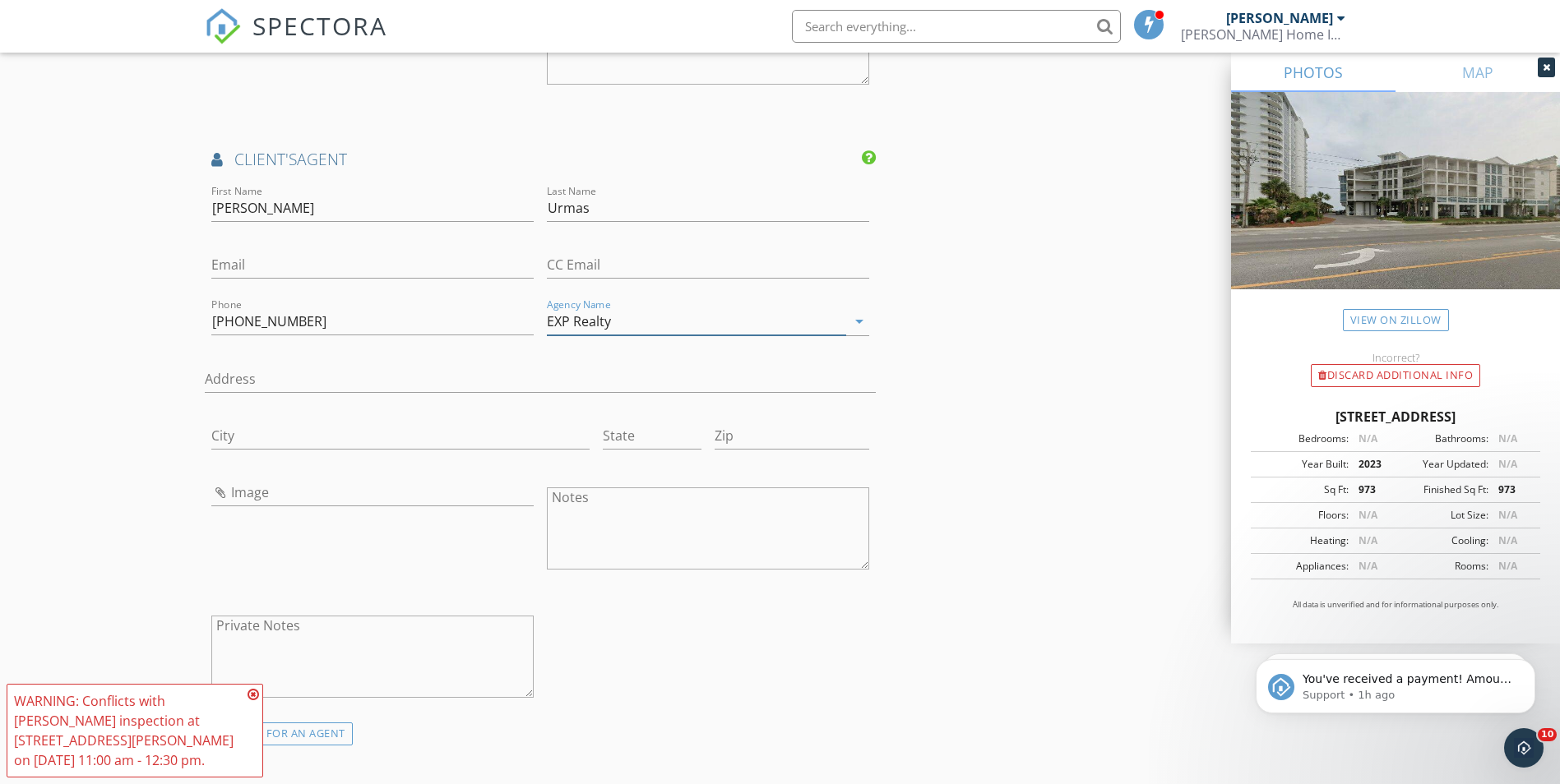
type input "EXP Realty"
click at [251, 692] on icon at bounding box center [253, 695] width 12 height 13
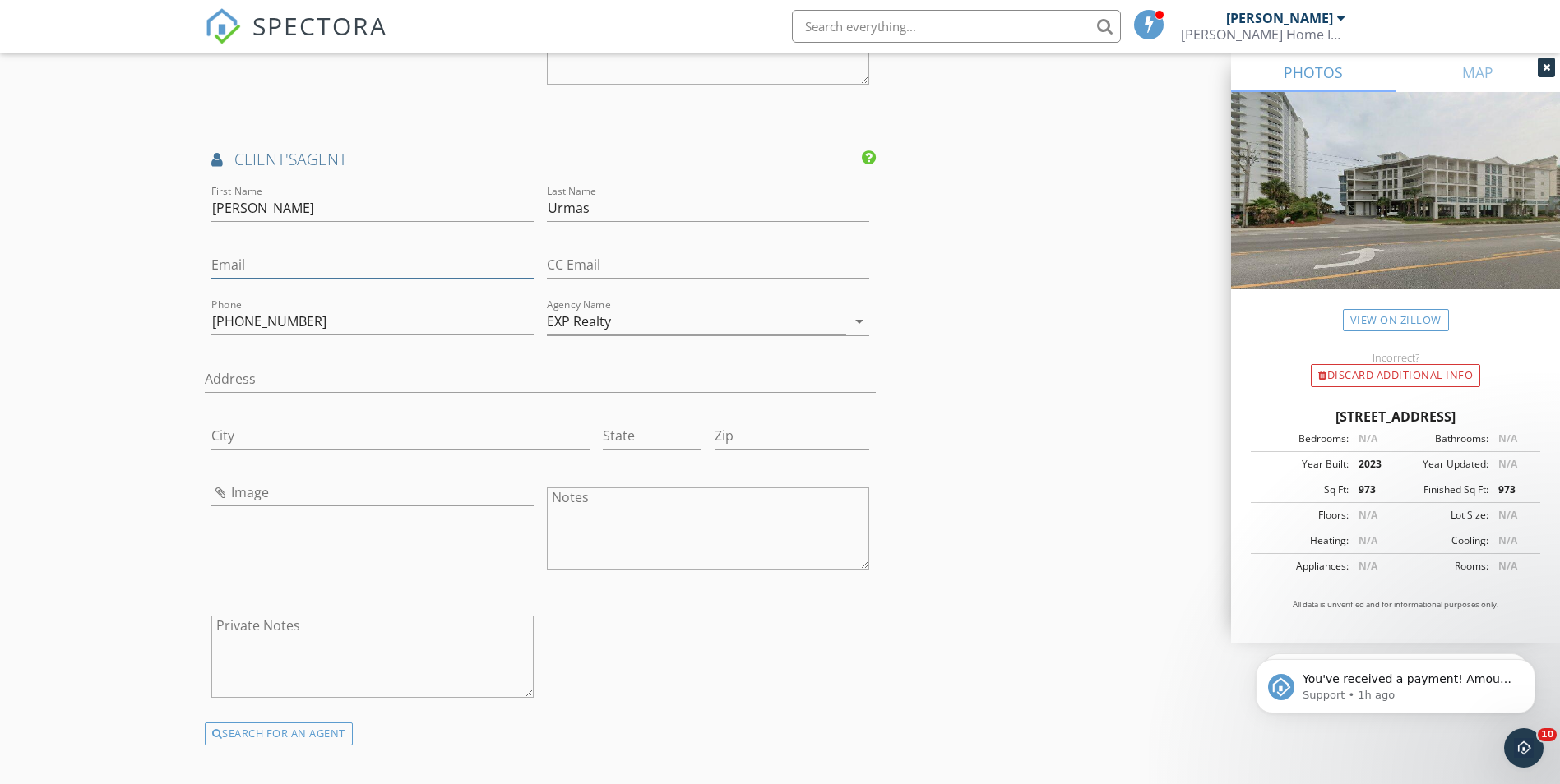
click at [286, 262] on input "Email" at bounding box center [373, 265] width 322 height 27
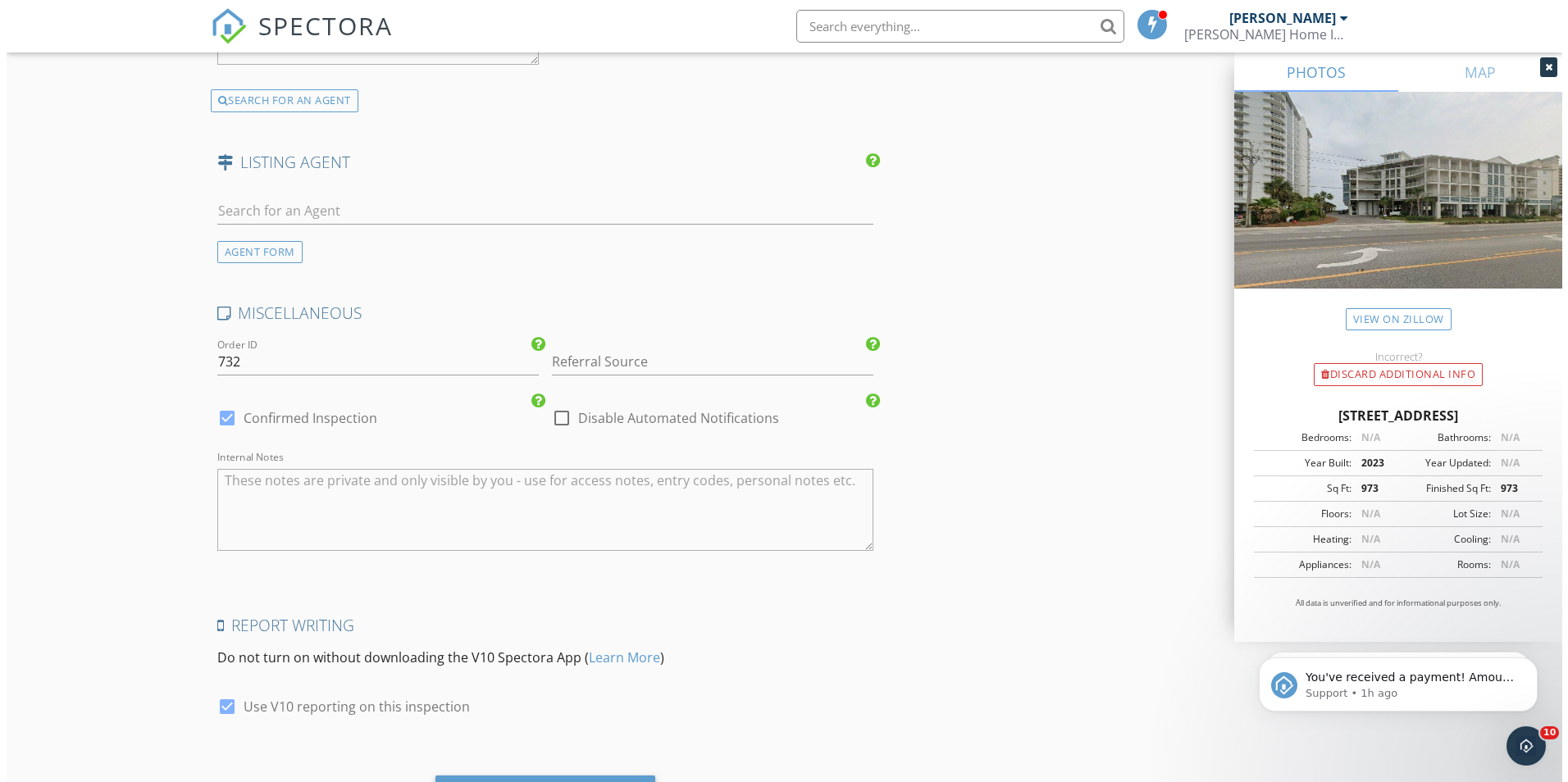
scroll to position [2688, 0]
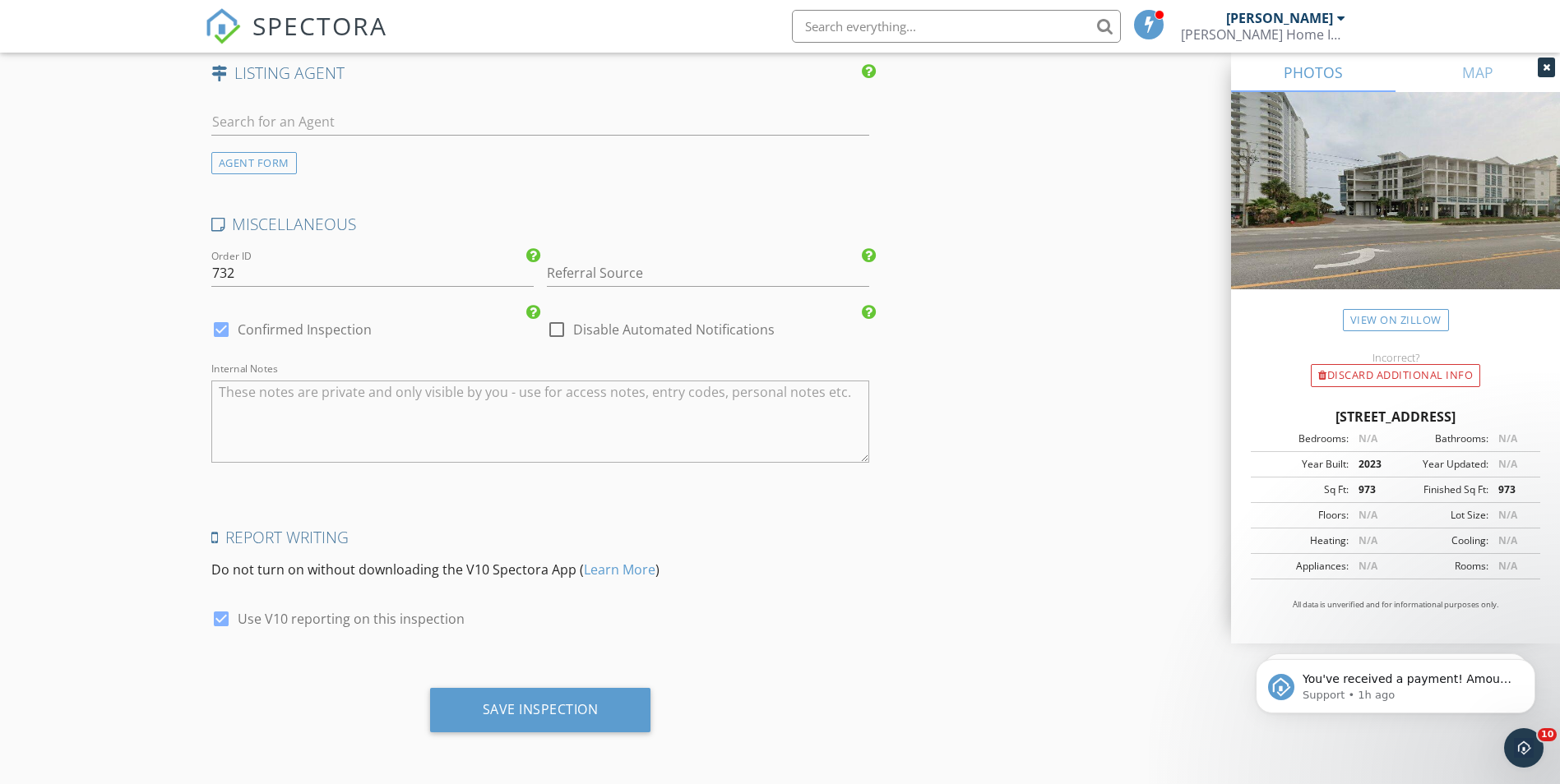
type input "a.urmas@yahoo.com"
click at [379, 395] on textarea "Internal Notes" at bounding box center [540, 422] width 658 height 82
type textarea "v"
click at [597, 704] on div "Save Inspection" at bounding box center [540, 709] width 116 height 16
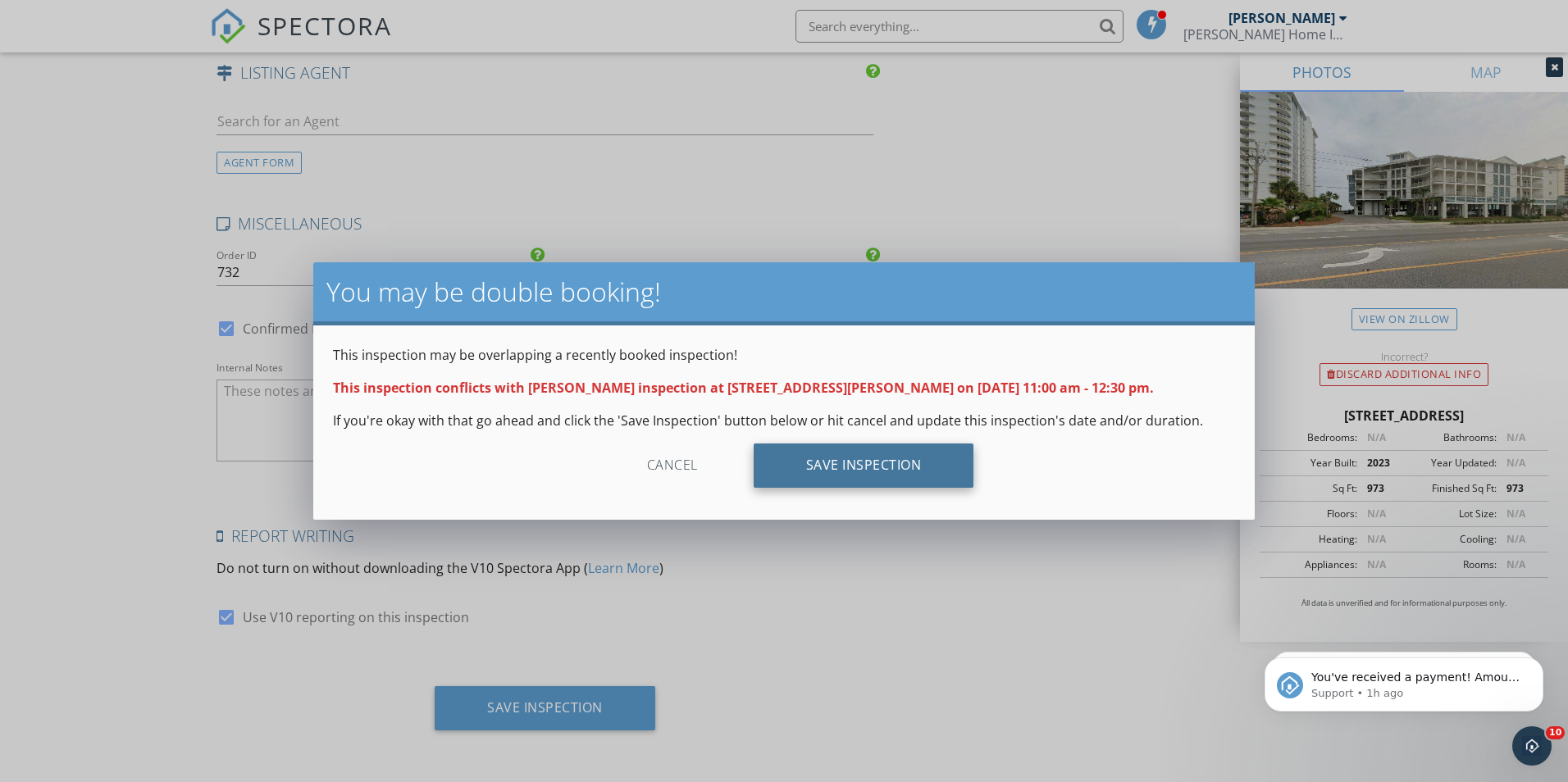
click at [855, 456] on div "Save Inspection" at bounding box center [863, 466] width 221 height 45
